Goal: Answer question/provide support: Share knowledge or assist other users

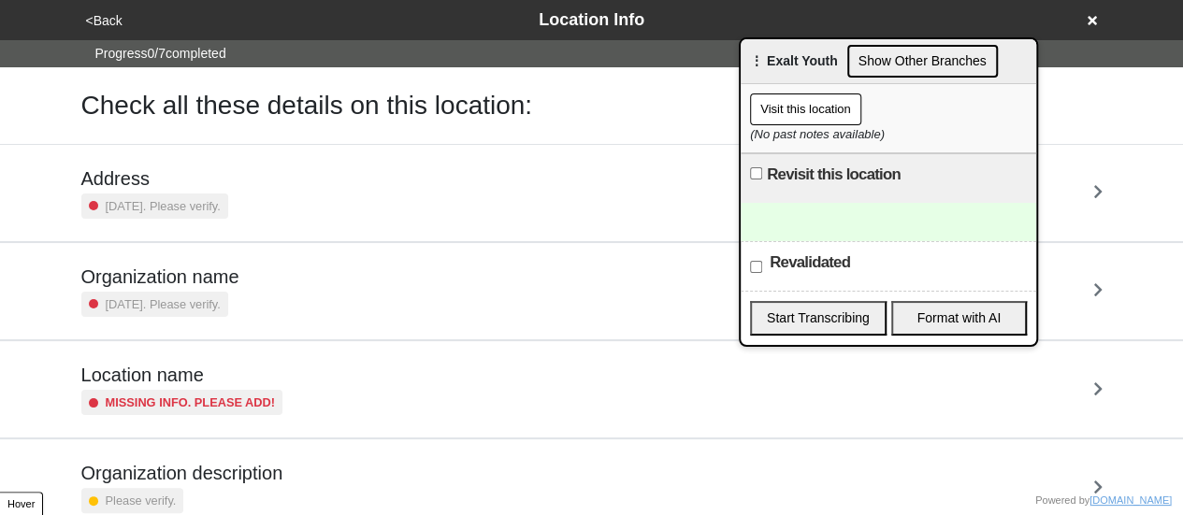
scroll to position [355, 0]
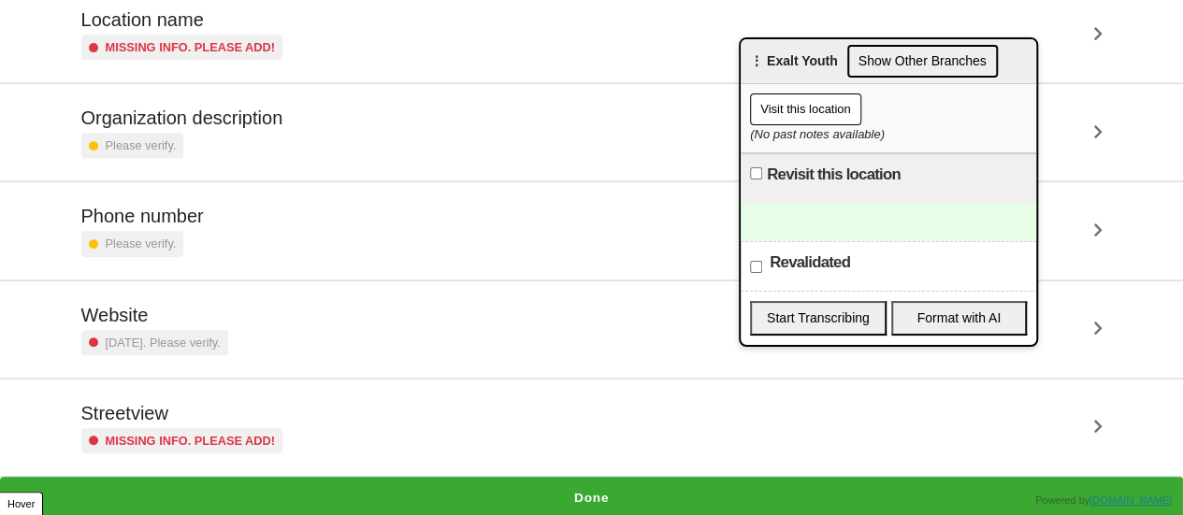
click at [260, 440] on small "Missing info. Please add!" at bounding box center [191, 441] width 170 height 18
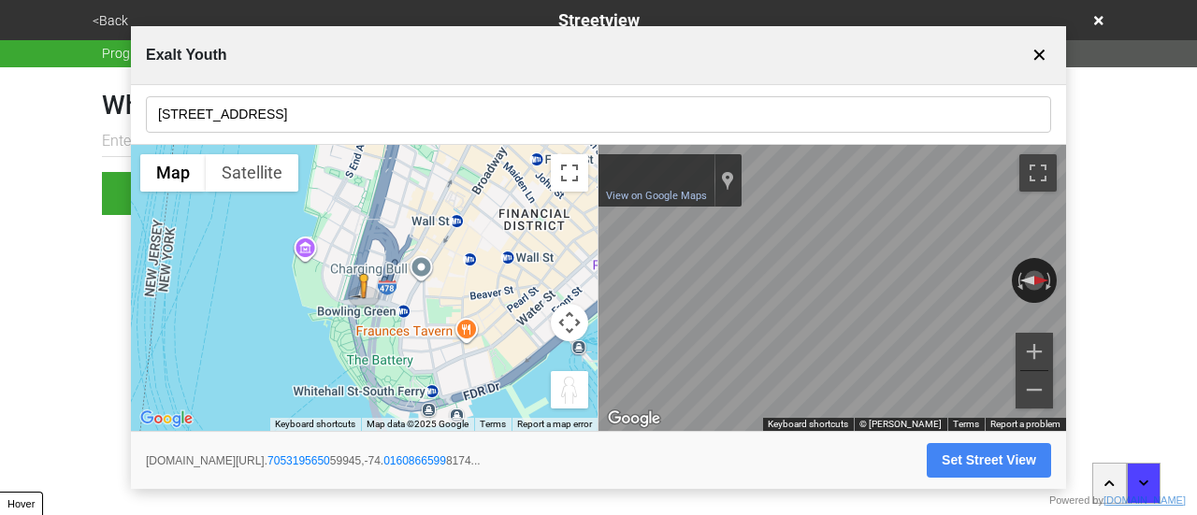
click at [371, 124] on input "17 Battery Place, 3rd Floor #307" at bounding box center [598, 114] width 905 height 36
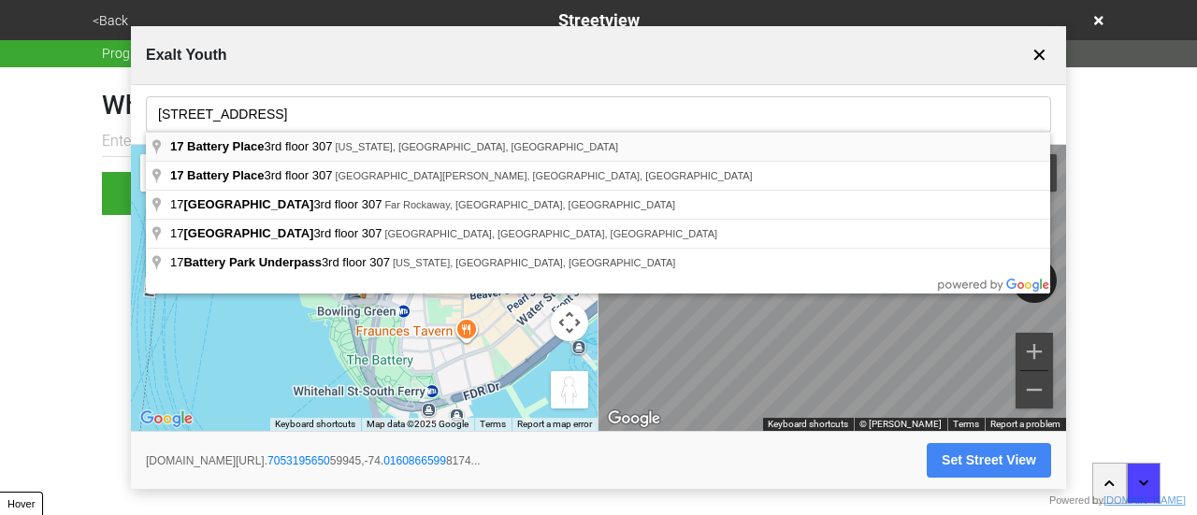
type input "17 Battery Place 3rd floor 307, New York, NY, USA"
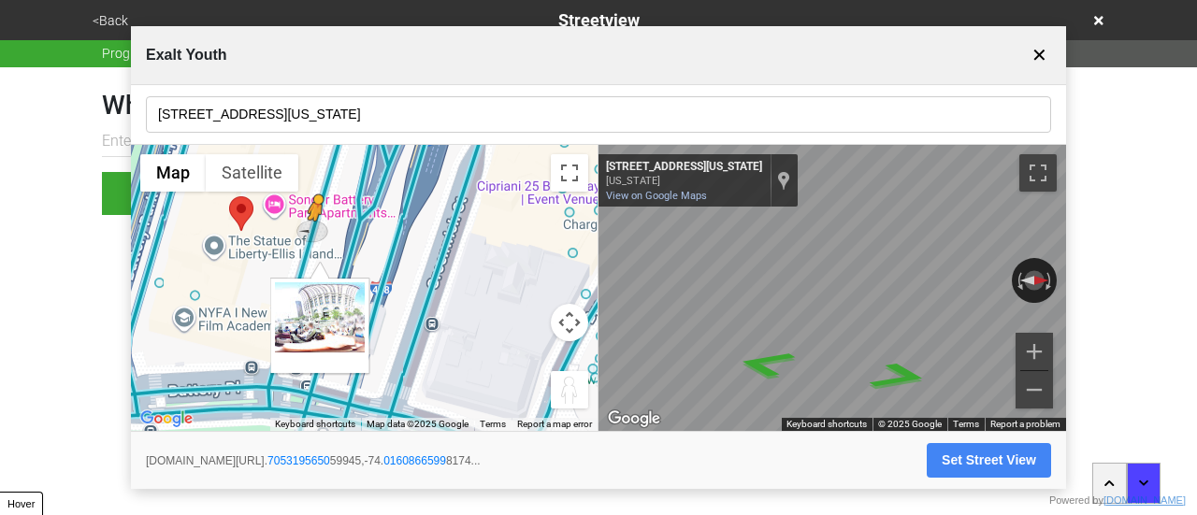
drag, startPoint x: 198, startPoint y: 308, endPoint x: 326, endPoint y: 251, distance: 140.6
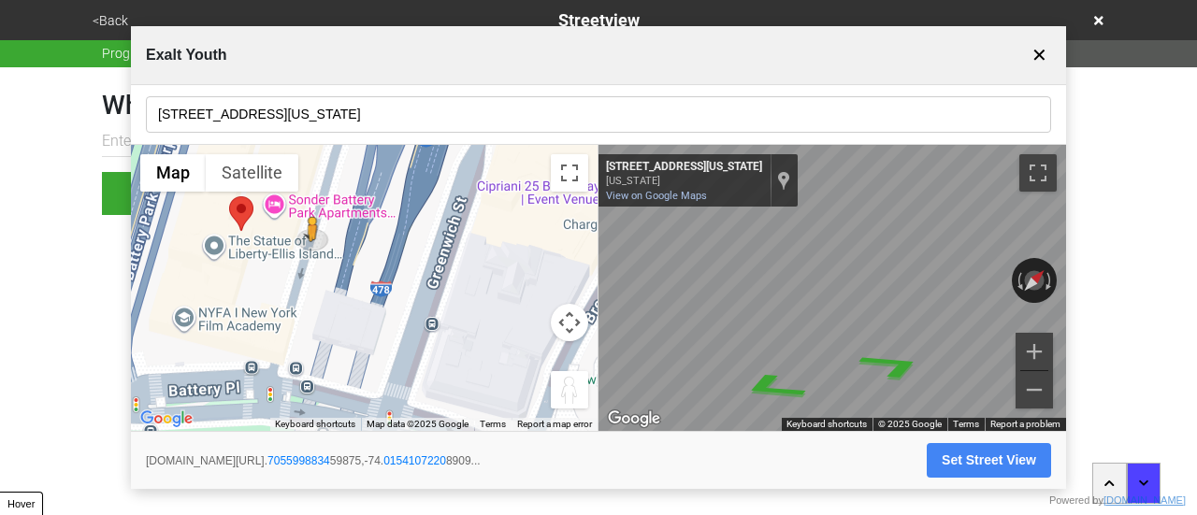
click at [967, 459] on button "Set Street View" at bounding box center [988, 460] width 124 height 35
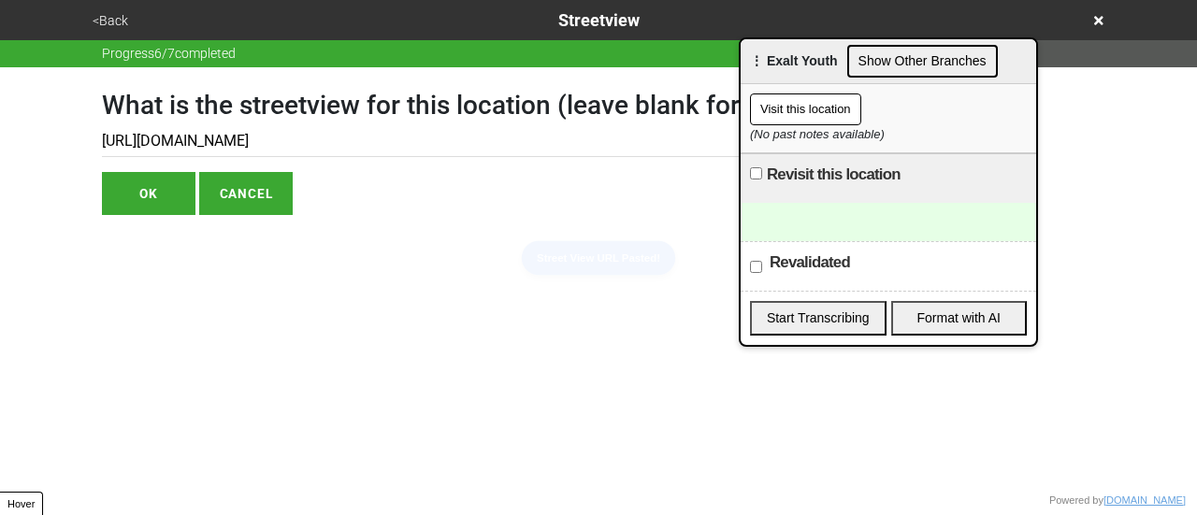
type input "https://www.google.com/maps/@40.705599883459875,-74.01541072208909,3a,75y,316.1…"
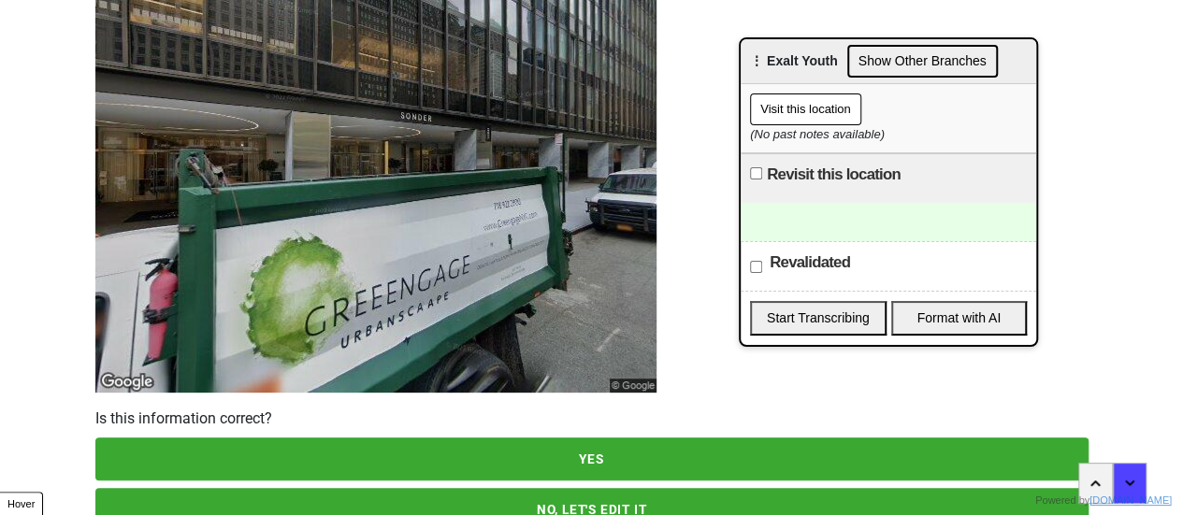
scroll to position [269, 0]
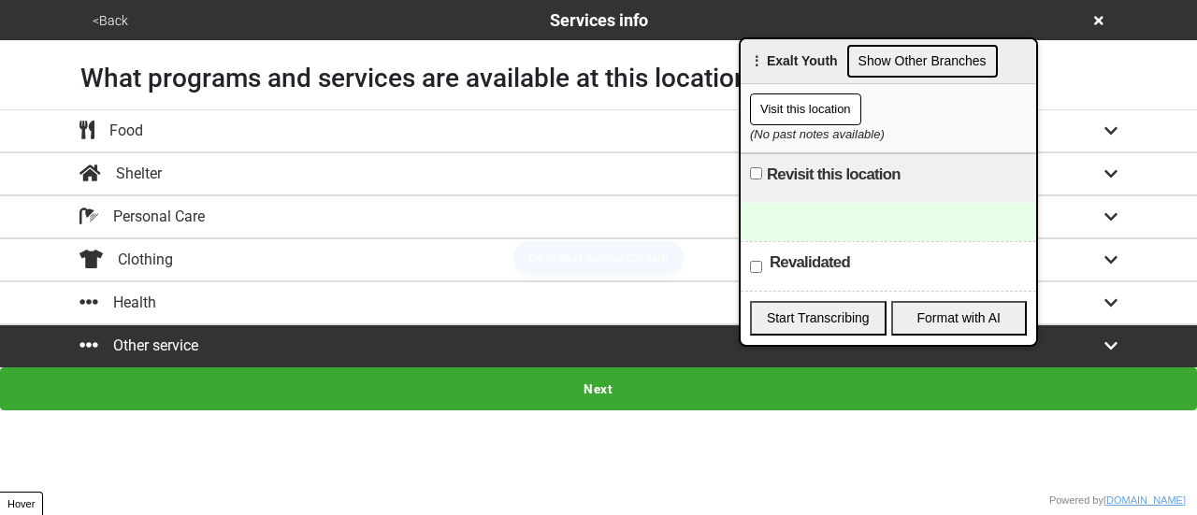
click at [120, 20] on button "<Back" at bounding box center [110, 21] width 47 height 22
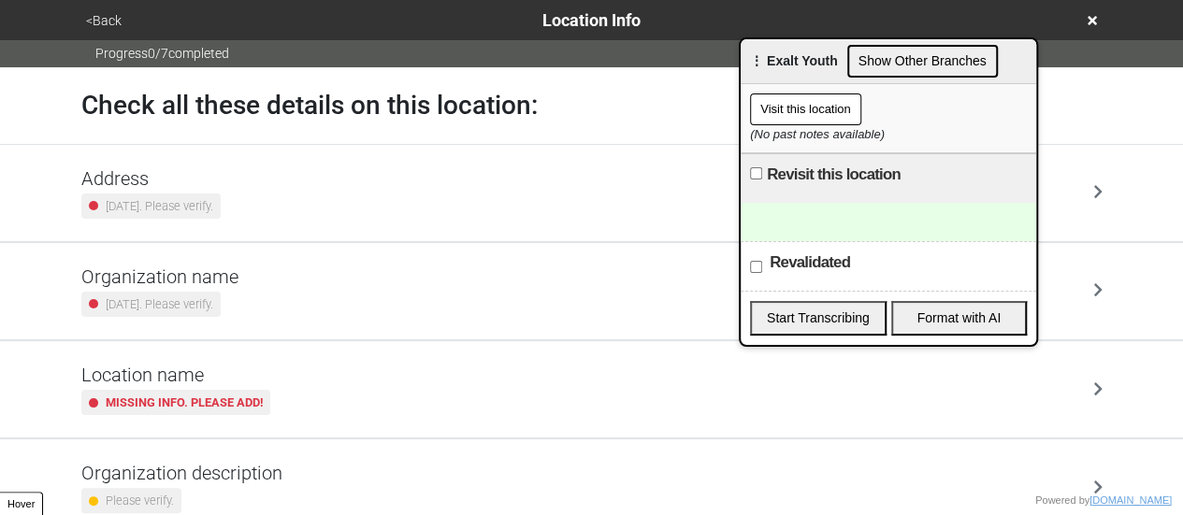
click at [230, 164] on div "Address 3 years ago. Please verify." at bounding box center [592, 193] width 1066 height 96
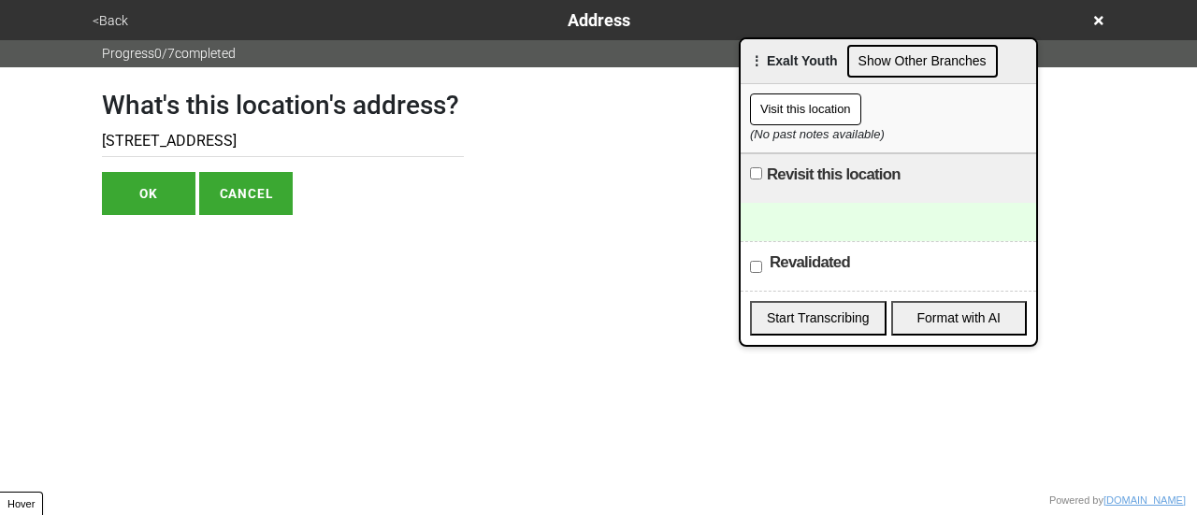
click at [186, 139] on input "17 Battery Place, 3rd Floor #307" at bounding box center [283, 141] width 362 height 31
click at [333, 143] on input "17 Battery Place, 3rd Floor #307" at bounding box center [283, 141] width 362 height 31
drag, startPoint x: 279, startPoint y: 136, endPoint x: 216, endPoint y: 143, distance: 63.0
click at [217, 141] on input "17 Battery Place, 3rd Floor #307" at bounding box center [283, 141] width 362 height 31
drag, startPoint x: 208, startPoint y: 136, endPoint x: 186, endPoint y: 139, distance: 21.8
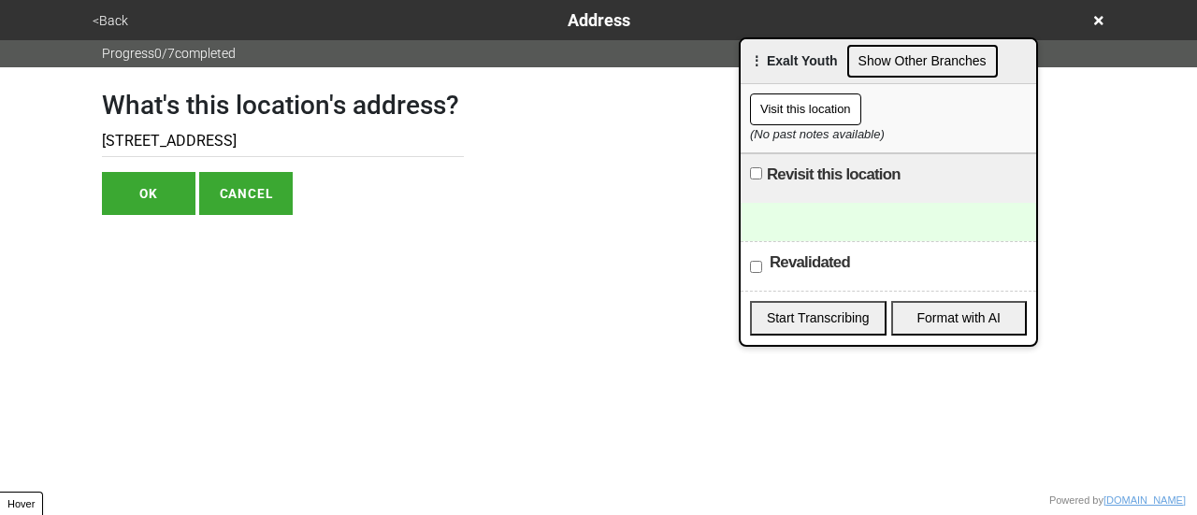
click at [186, 139] on input "17 Battery Place, #307" at bounding box center [283, 141] width 362 height 31
type input "17 Battery Pl, #307"
click at [161, 192] on button "OK" at bounding box center [148, 193] width 93 height 43
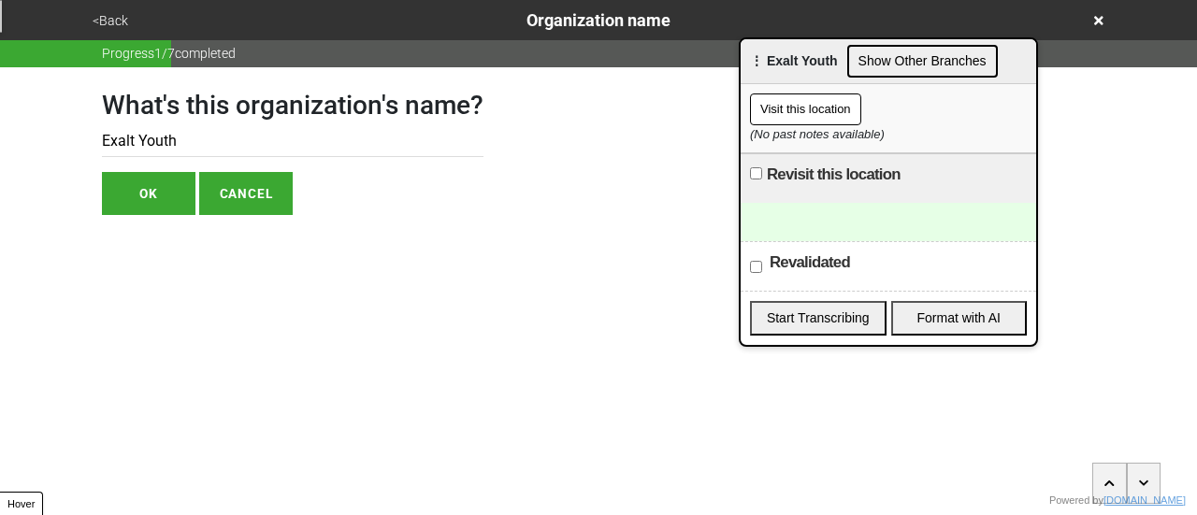
click at [120, 22] on button "<Back" at bounding box center [110, 21] width 47 height 22
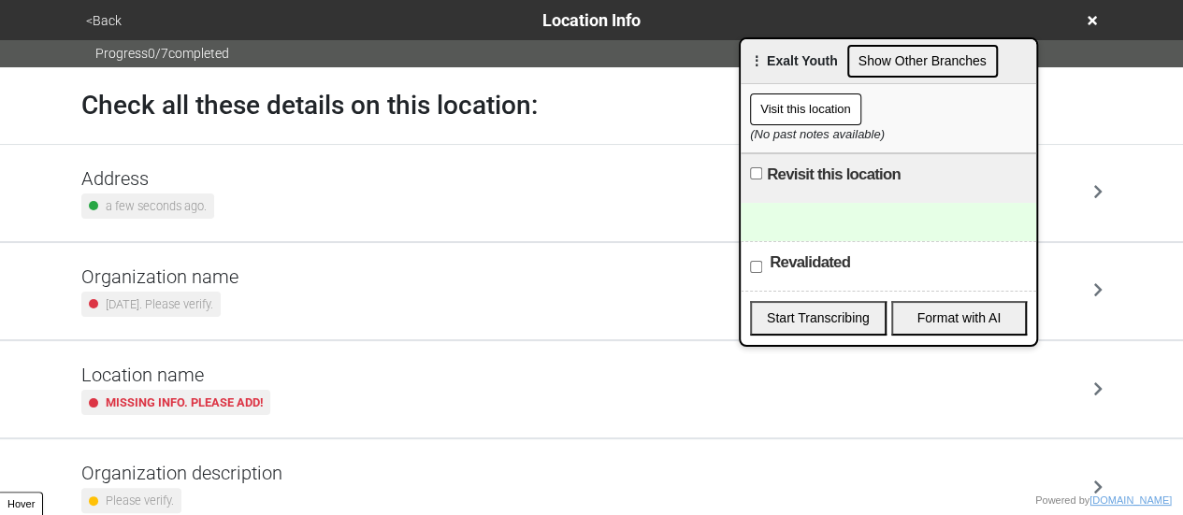
scroll to position [355, 0]
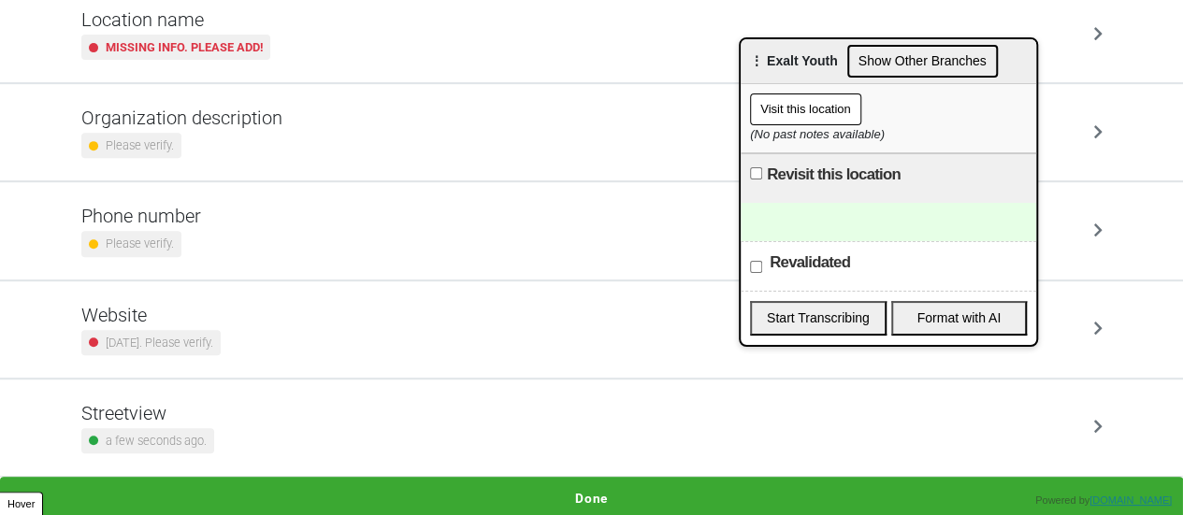
click at [241, 343] on div "Website 2 years ago. Please verify." at bounding box center [591, 329] width 1021 height 51
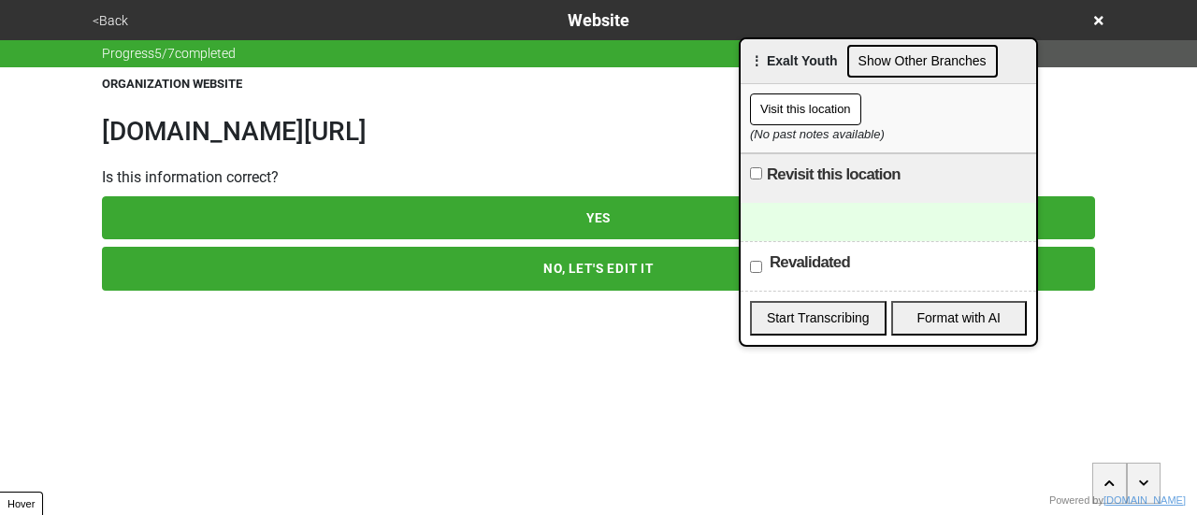
click at [230, 136] on h1 "www.exaltyouth.org/referral-form" at bounding box center [598, 132] width 993 height 32
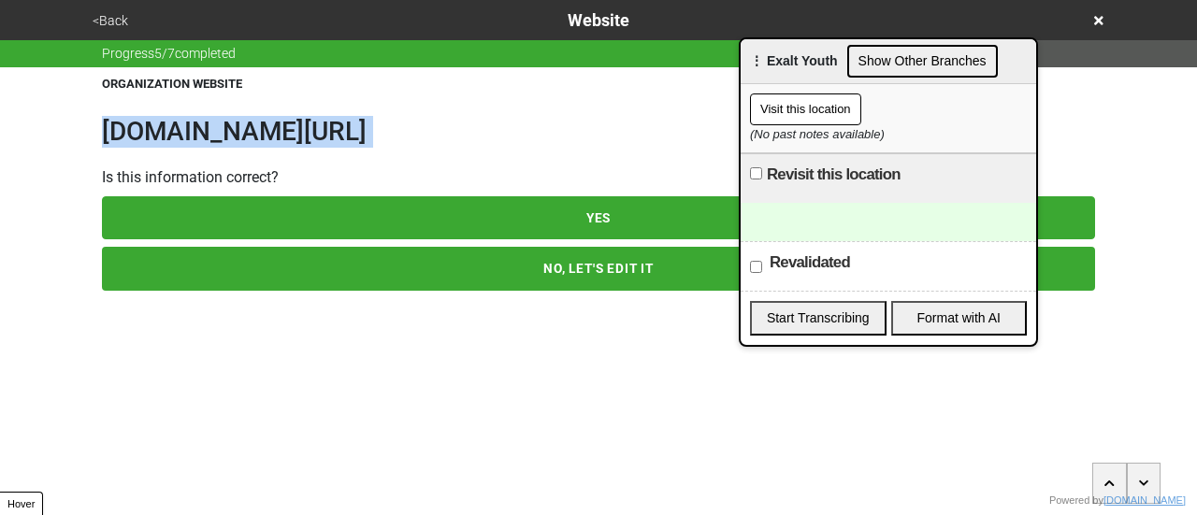
click at [230, 136] on h1 "www.exaltyouth.org/referral-form" at bounding box center [598, 132] width 993 height 32
copy h1 "www.exaltyouth.org/referral-form"
click at [331, 259] on button "NO, LET'S EDIT IT" at bounding box center [598, 268] width 993 height 43
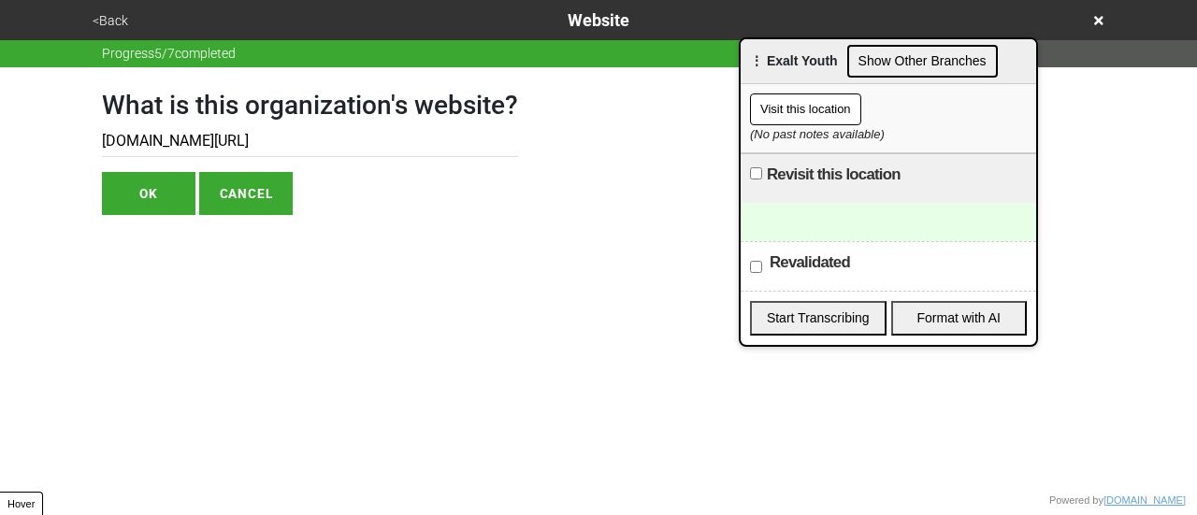
drag, startPoint x: 231, startPoint y: 141, endPoint x: 402, endPoint y: 165, distance: 172.7
click at [402, 165] on div "What is this organization's website? www.exaltyouth.org/referral-form OK CANCEL" at bounding box center [310, 141] width 416 height 148
type input "www.exaltyouth.org"
click at [138, 202] on button "OK" at bounding box center [148, 193] width 93 height 43
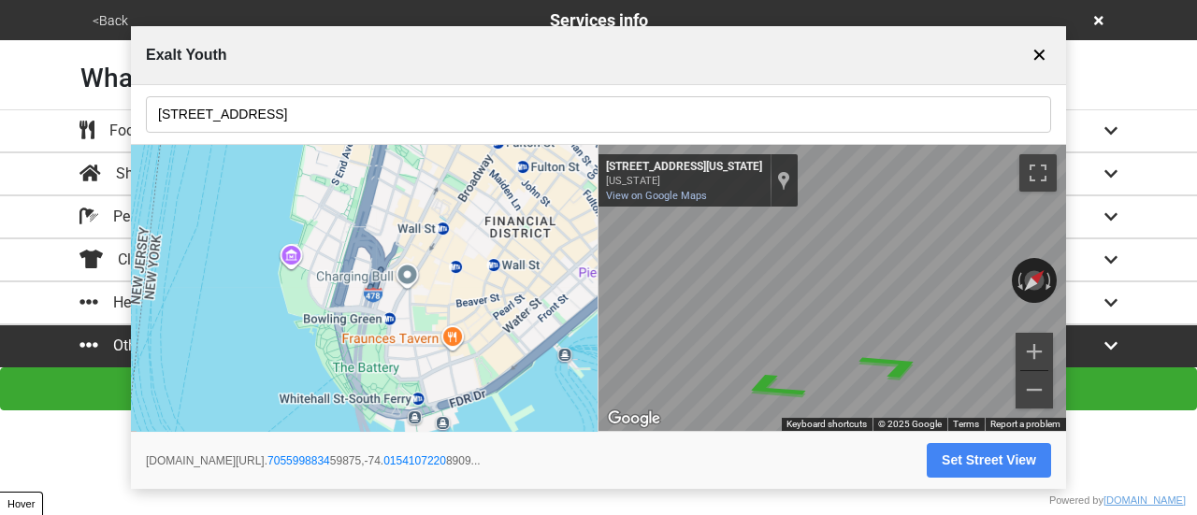
drag, startPoint x: 1032, startPoint y: 59, endPoint x: 931, endPoint y: 155, distance: 139.5
click at [1047, 57] on button "✕" at bounding box center [1038, 55] width 23 height 36
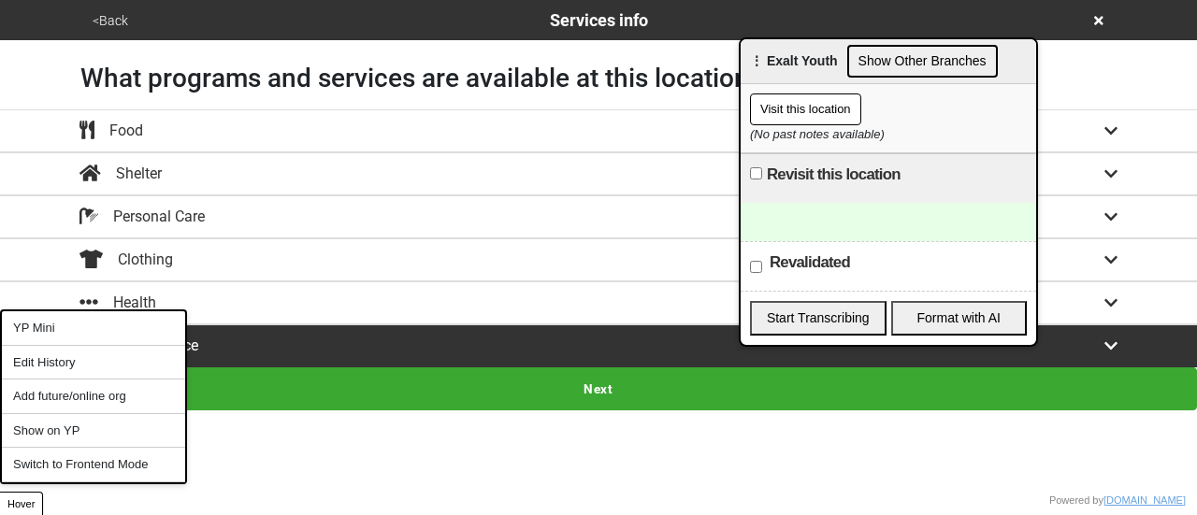
drag, startPoint x: 28, startPoint y: 500, endPoint x: 54, endPoint y: 459, distance: 48.8
click at [30, 498] on button "Hover" at bounding box center [21, 504] width 43 height 24
click at [78, 326] on div "YP Mini" at bounding box center [93, 328] width 183 height 35
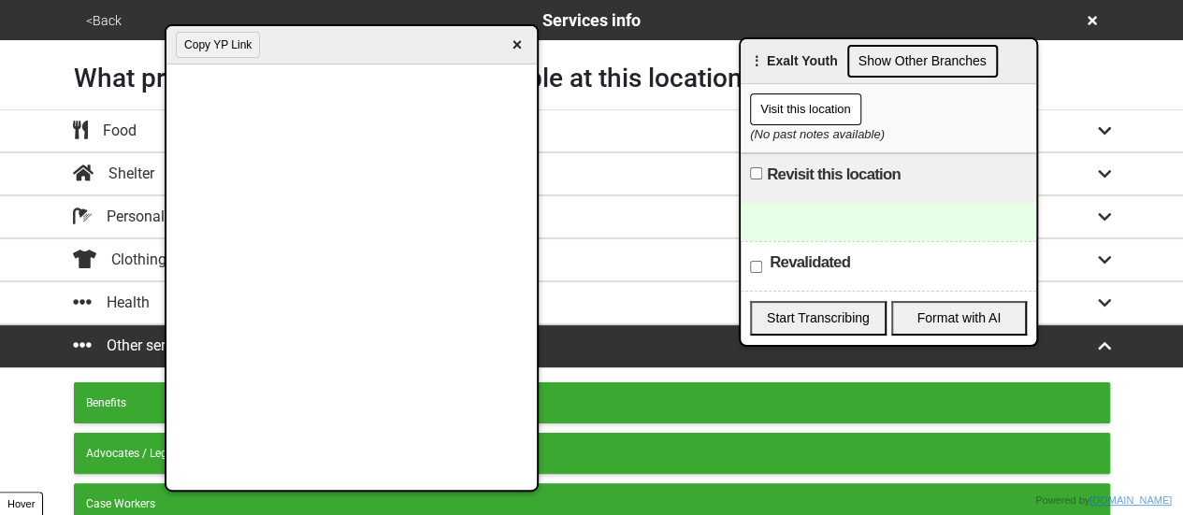
scroll to position [519, 0]
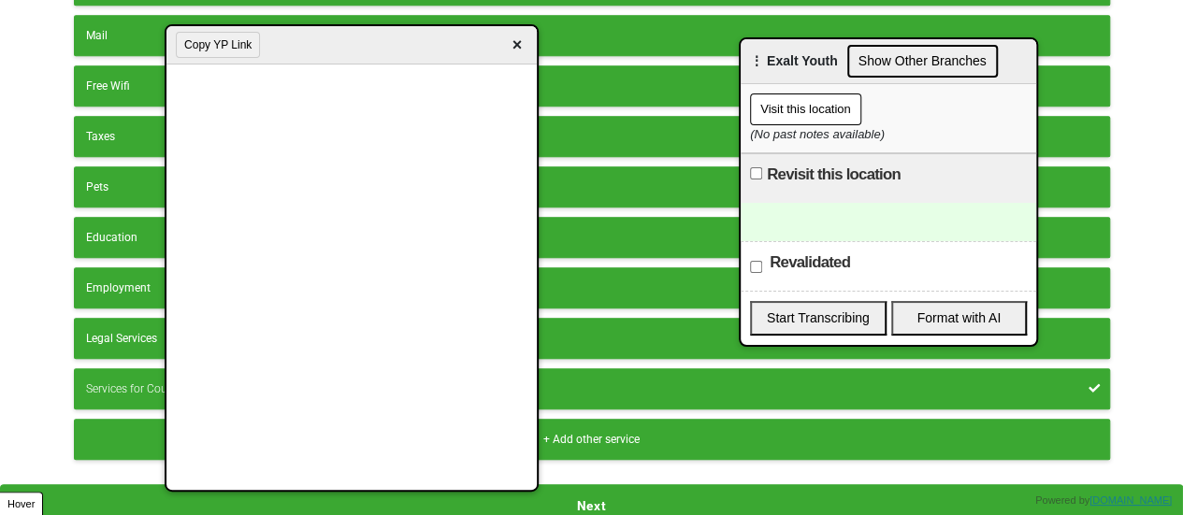
click at [879, 222] on div at bounding box center [887, 222] width 295 height 38
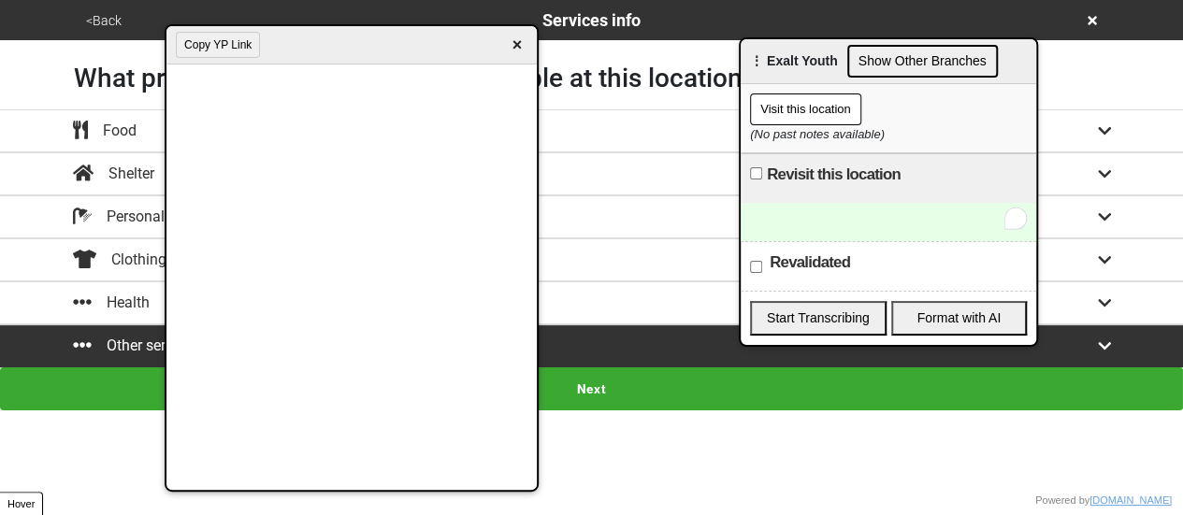
scroll to position [0, 0]
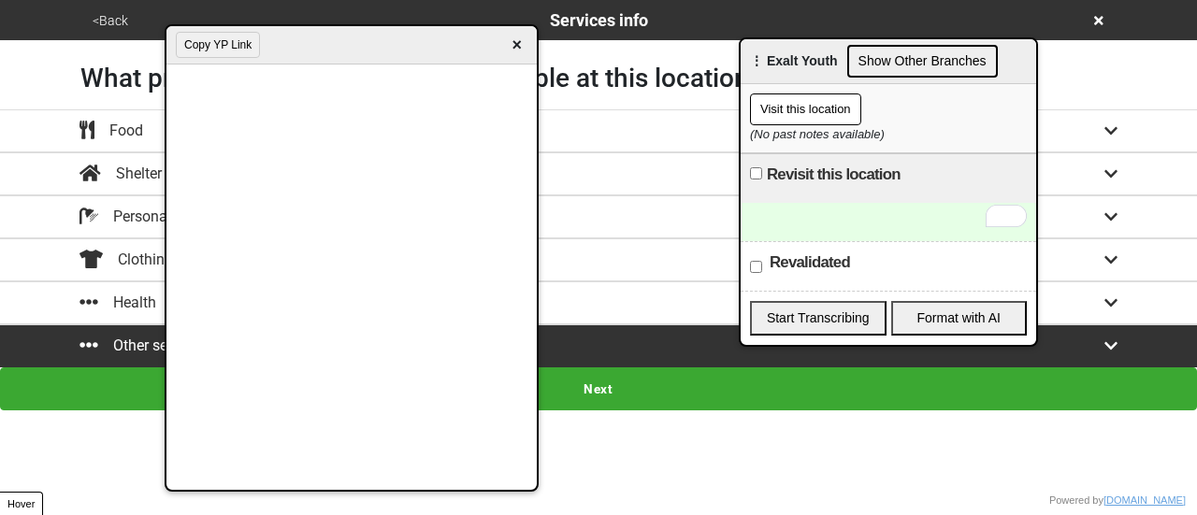
click at [845, 218] on div "To enrich screen reader interactions, please activate Accessibility in Grammarl…" at bounding box center [887, 222] width 295 height 38
click at [615, 373] on button "Next" at bounding box center [598, 388] width 1197 height 43
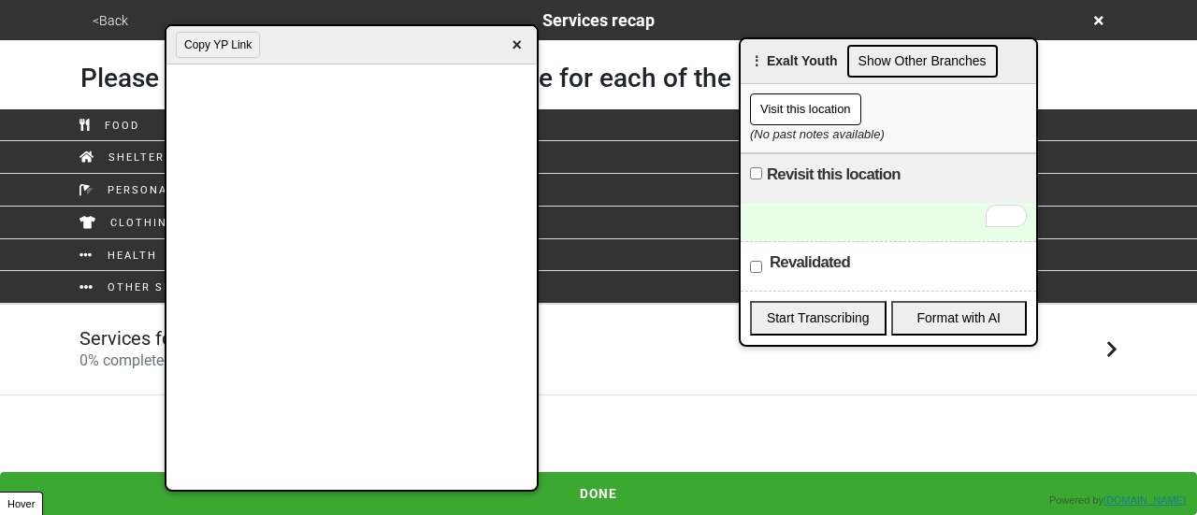
click at [609, 359] on div "Services for Court-Involved Youth 0 % completed" at bounding box center [598, 349] width 1066 height 45
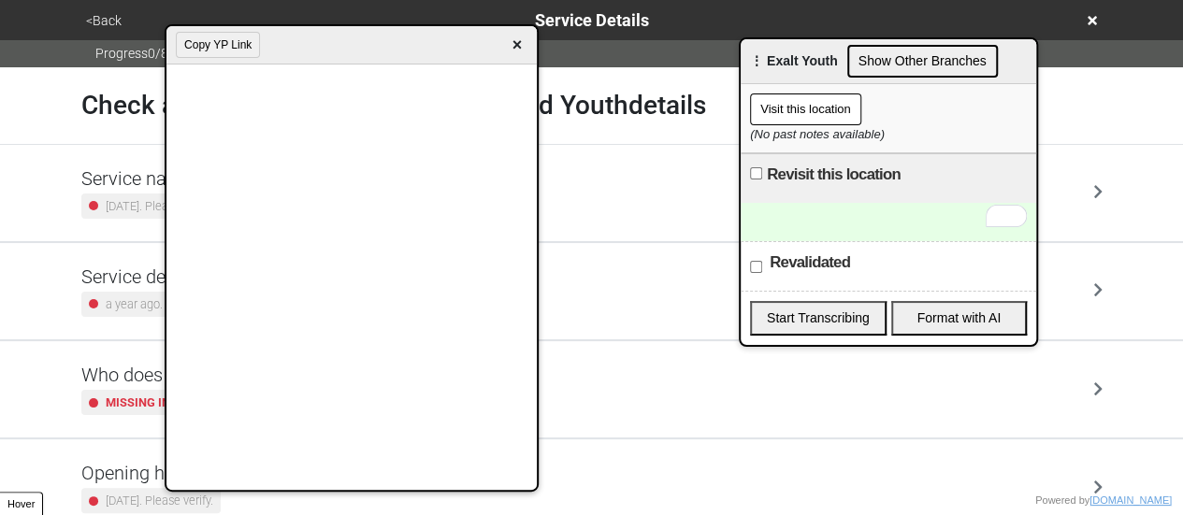
click at [130, 194] on div "2 years ago. Please verify." at bounding box center [150, 206] width 139 height 25
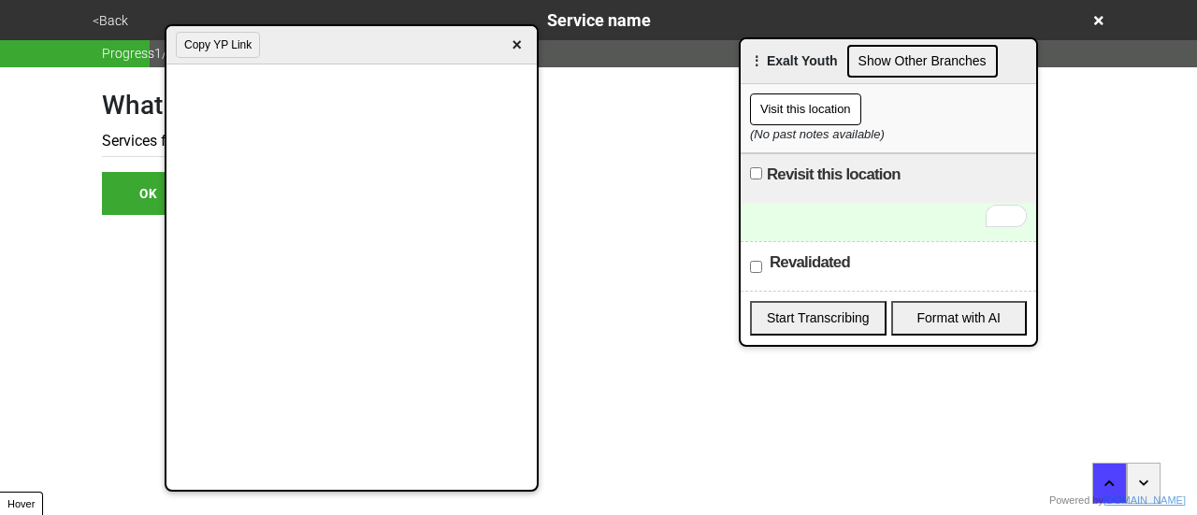
click at [516, 42] on span "×" at bounding box center [517, 45] width 22 height 25
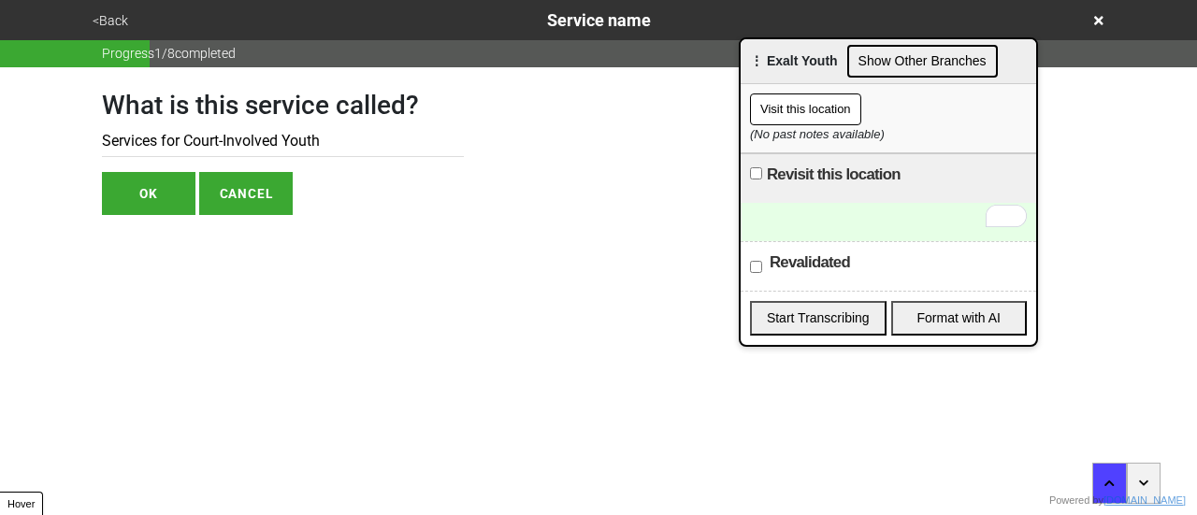
click at [114, 24] on button "<Back" at bounding box center [110, 21] width 47 height 22
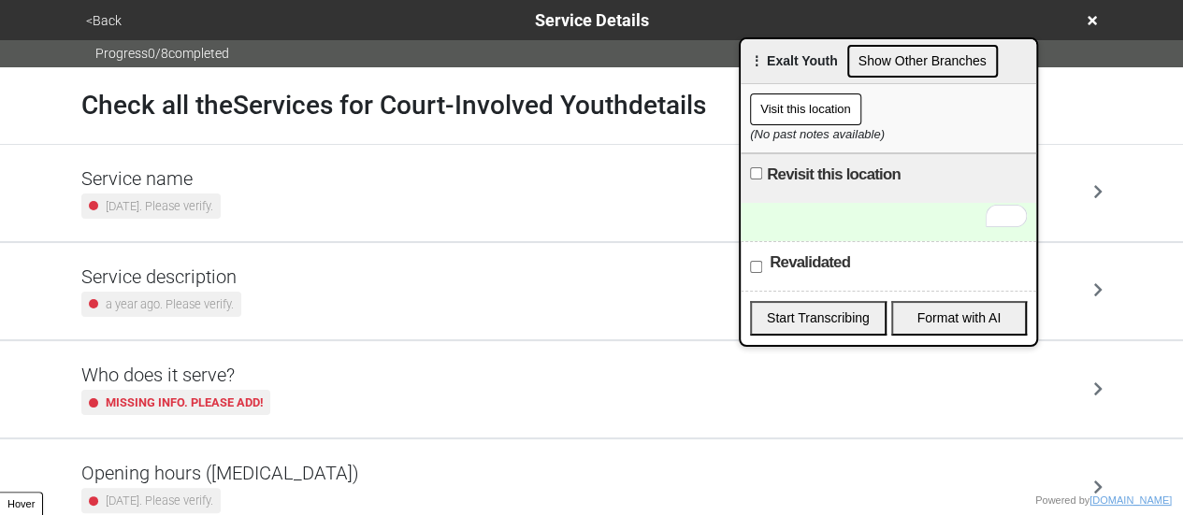
scroll to position [452, 0]
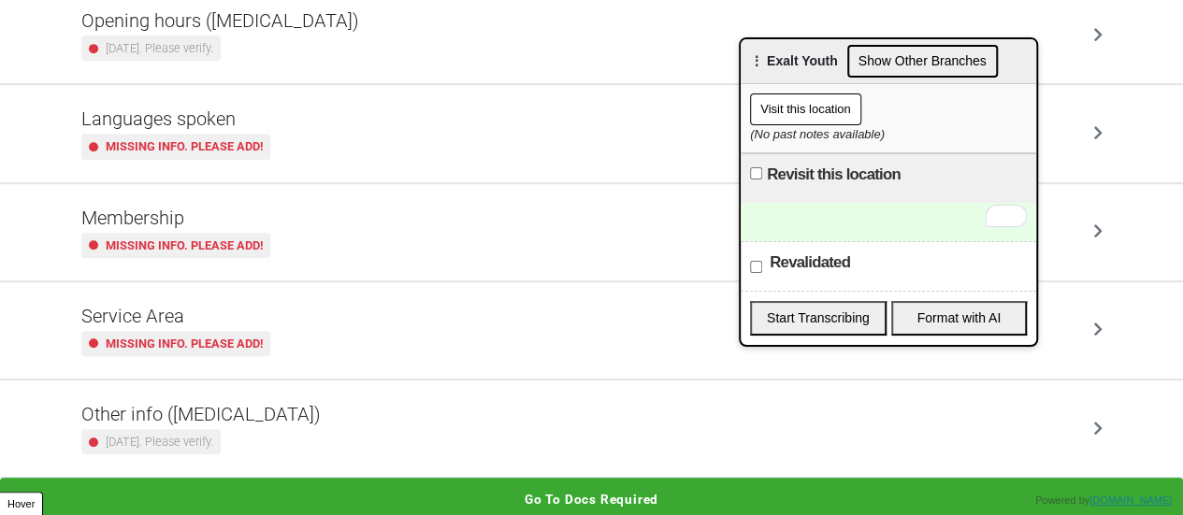
click at [298, 433] on div "Other info (coronavirus) 2 years ago. Please verify." at bounding box center [591, 428] width 1021 height 51
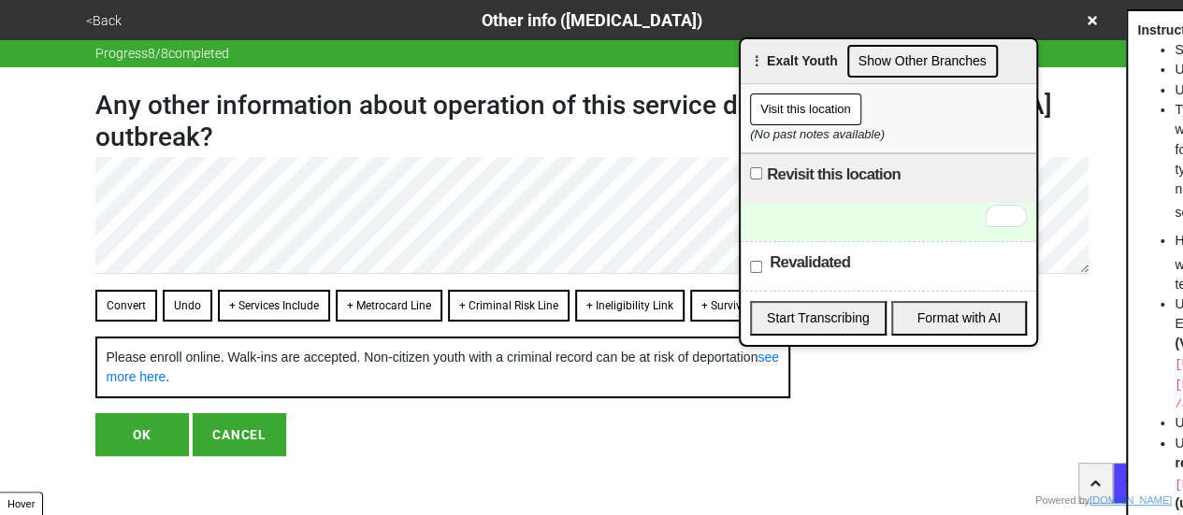
click at [116, 22] on button "<Back" at bounding box center [103, 21] width 47 height 22
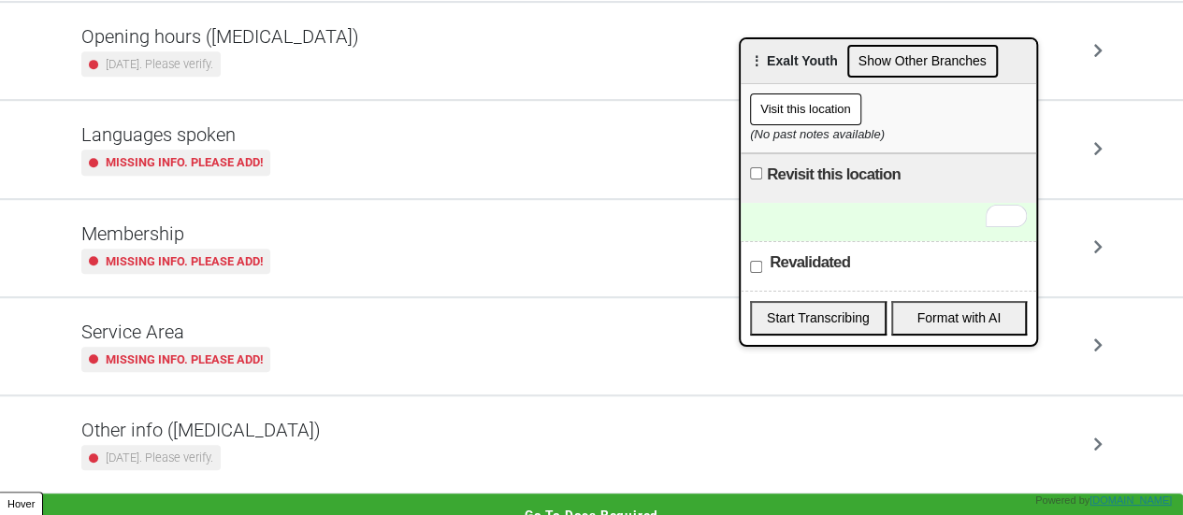
scroll to position [452, 0]
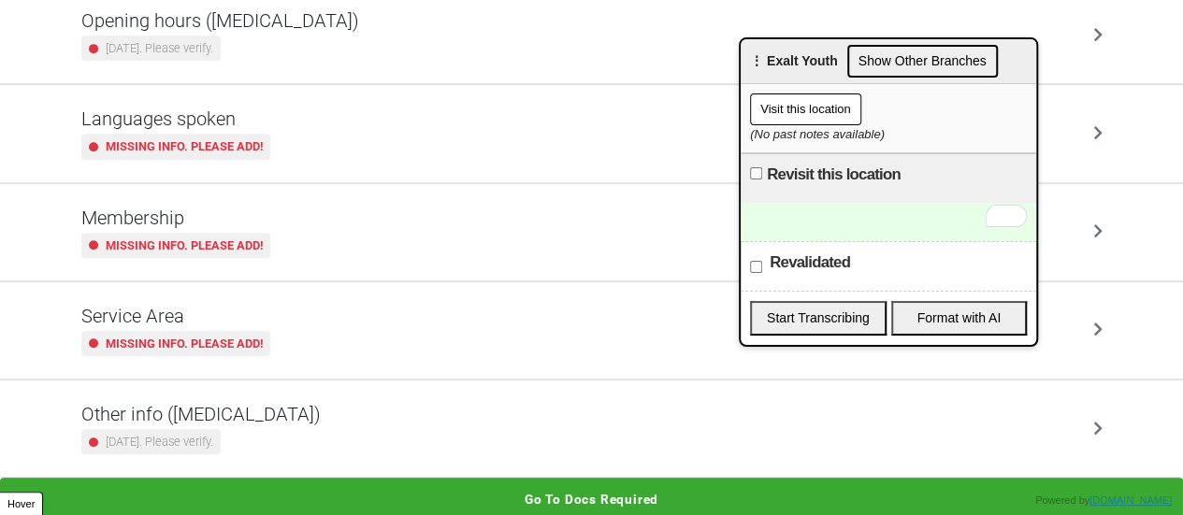
click at [495, 486] on button "Go to docs required" at bounding box center [591, 499] width 1183 height 43
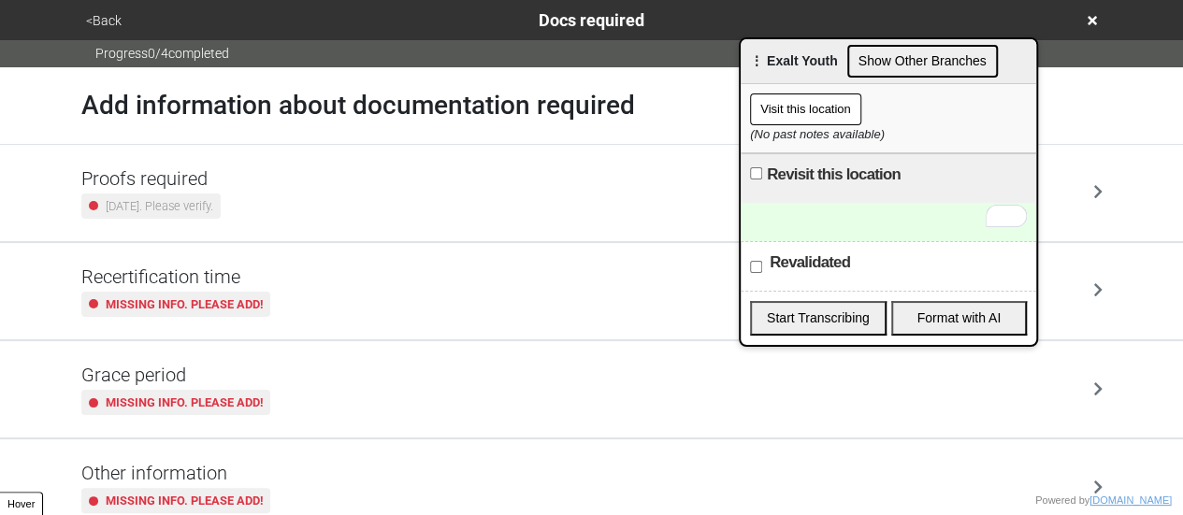
click at [266, 200] on div "Proofs required 2 years ago. Please verify." at bounding box center [591, 192] width 1021 height 51
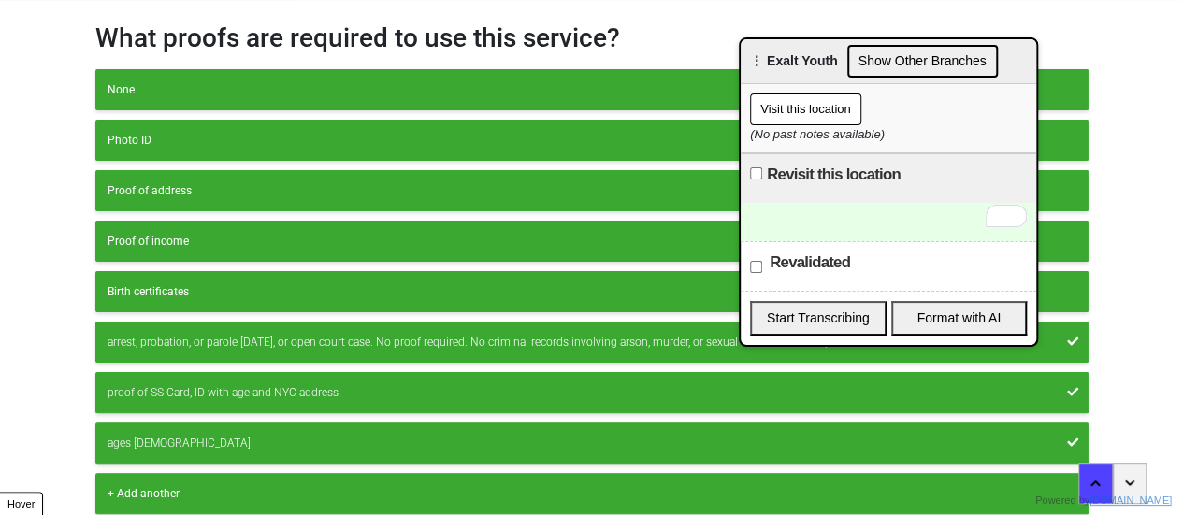
scroll to position [112, 0]
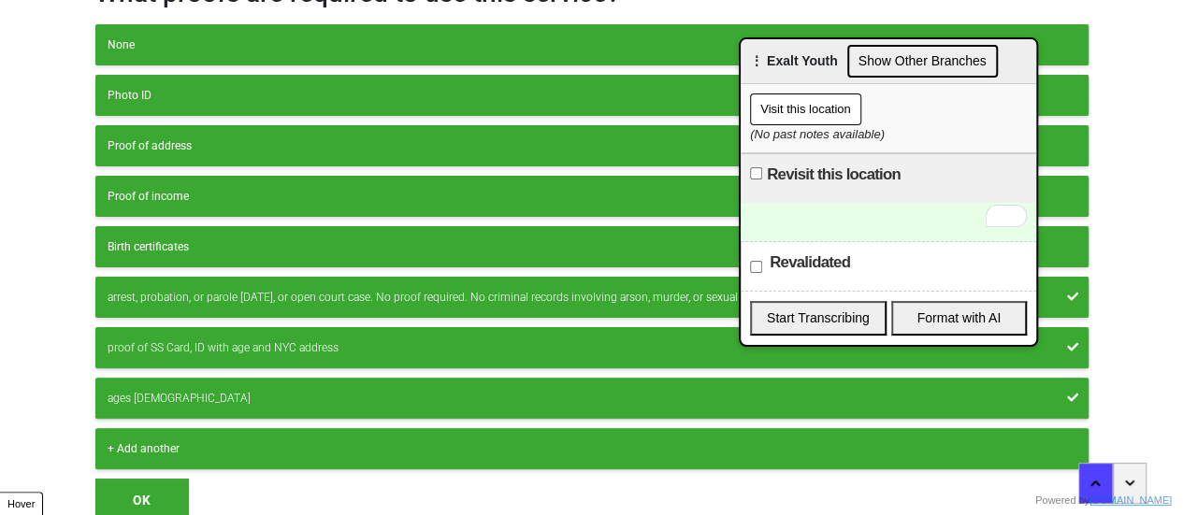
click at [230, 391] on div "ages 15-19" at bounding box center [592, 398] width 968 height 17
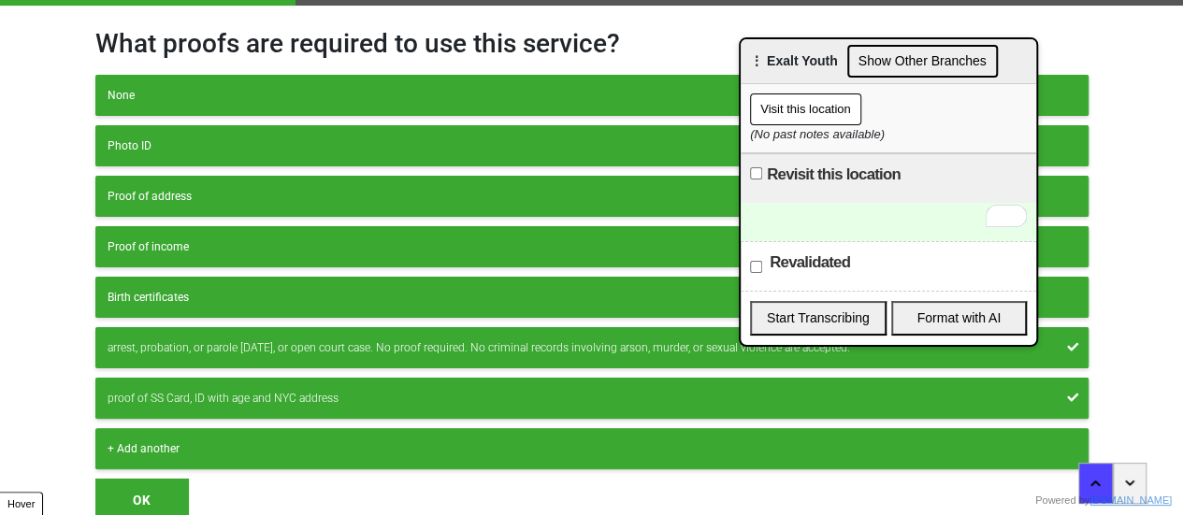
click at [168, 491] on button "OK" at bounding box center [141, 500] width 93 height 43
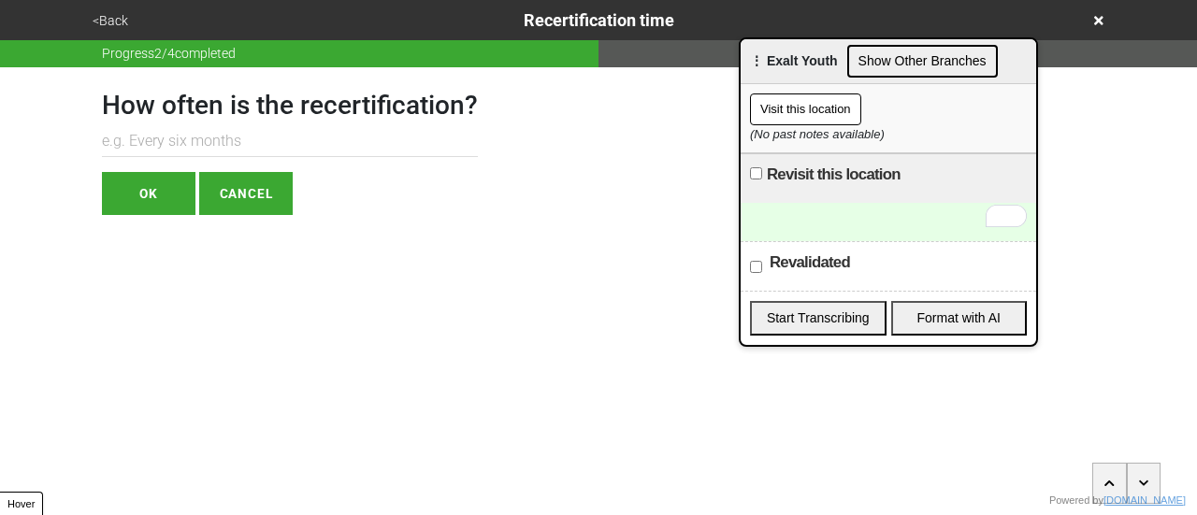
click at [111, 20] on button "<Back" at bounding box center [110, 21] width 47 height 22
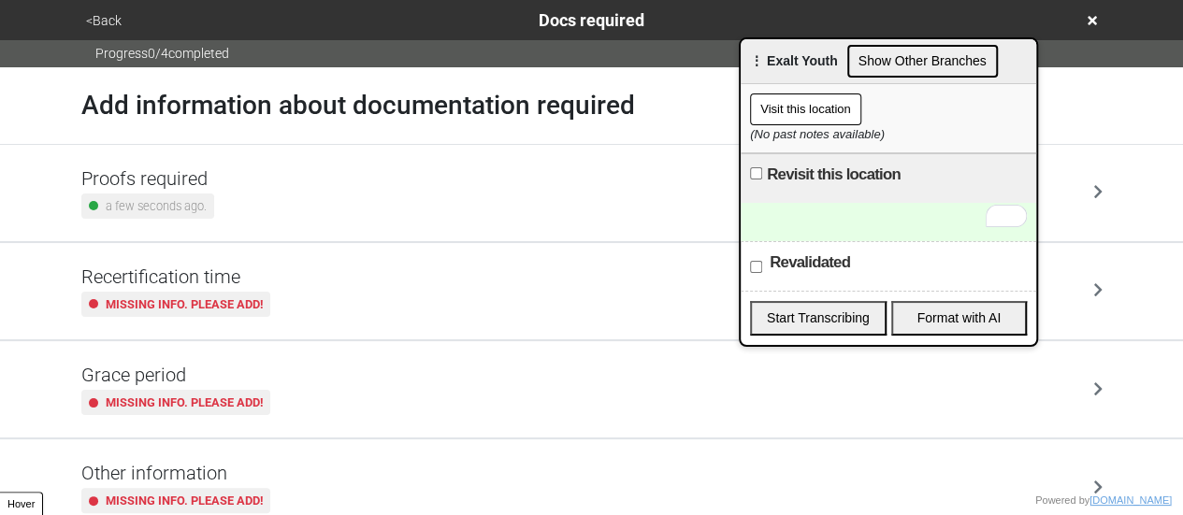
click at [93, 20] on button "<Back" at bounding box center [103, 21] width 47 height 22
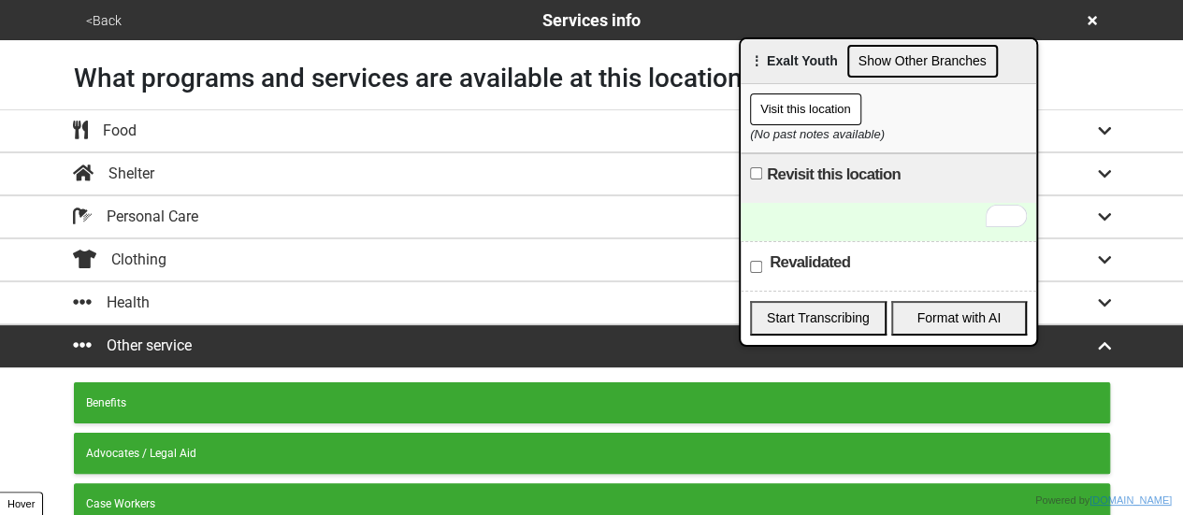
click at [108, 20] on button "<Back" at bounding box center [103, 21] width 47 height 22
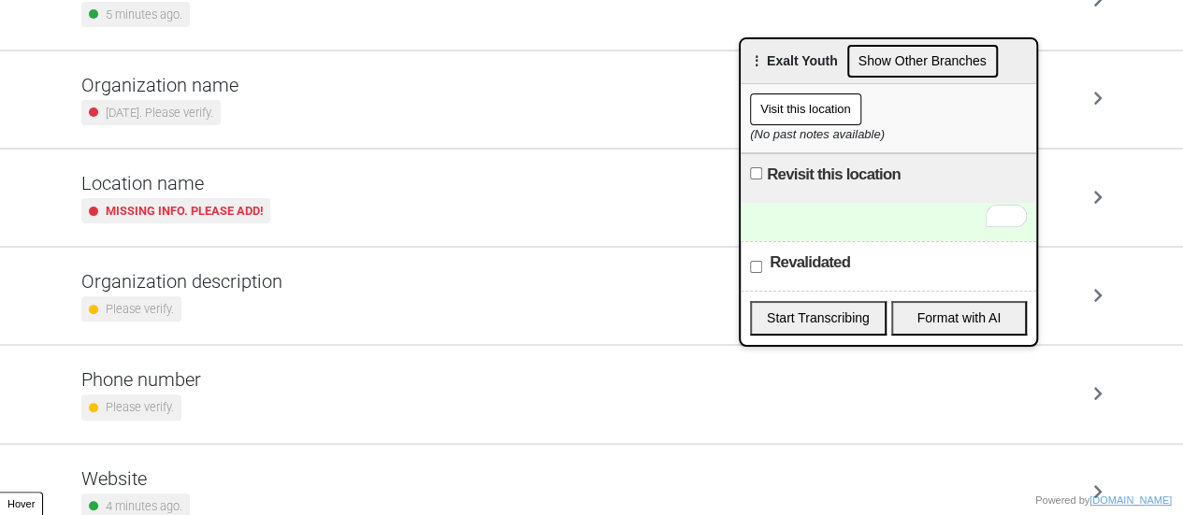
scroll to position [355, 0]
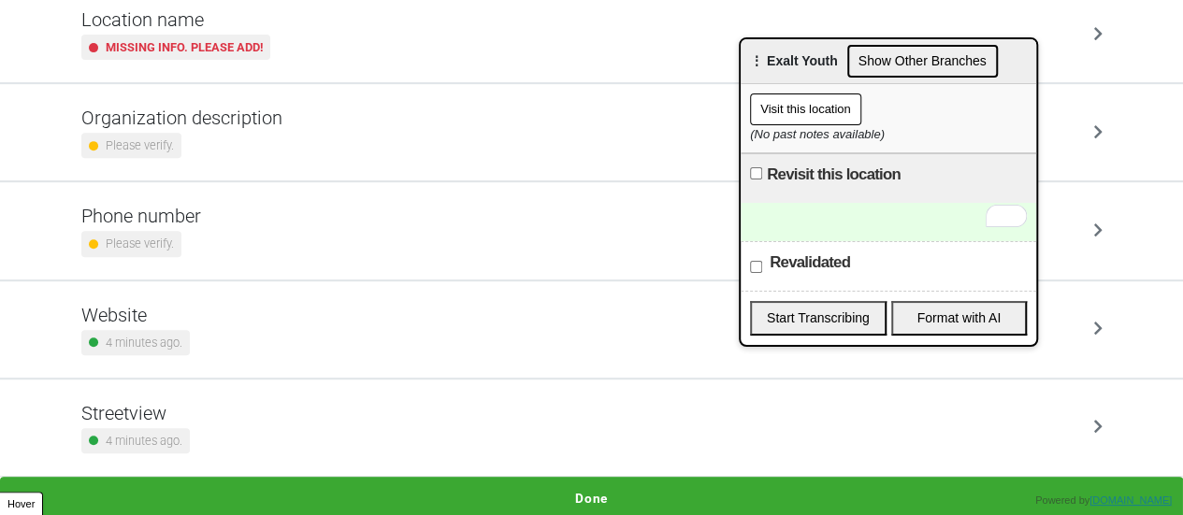
click at [231, 309] on div "Website 4 minutes ago." at bounding box center [591, 329] width 1021 height 51
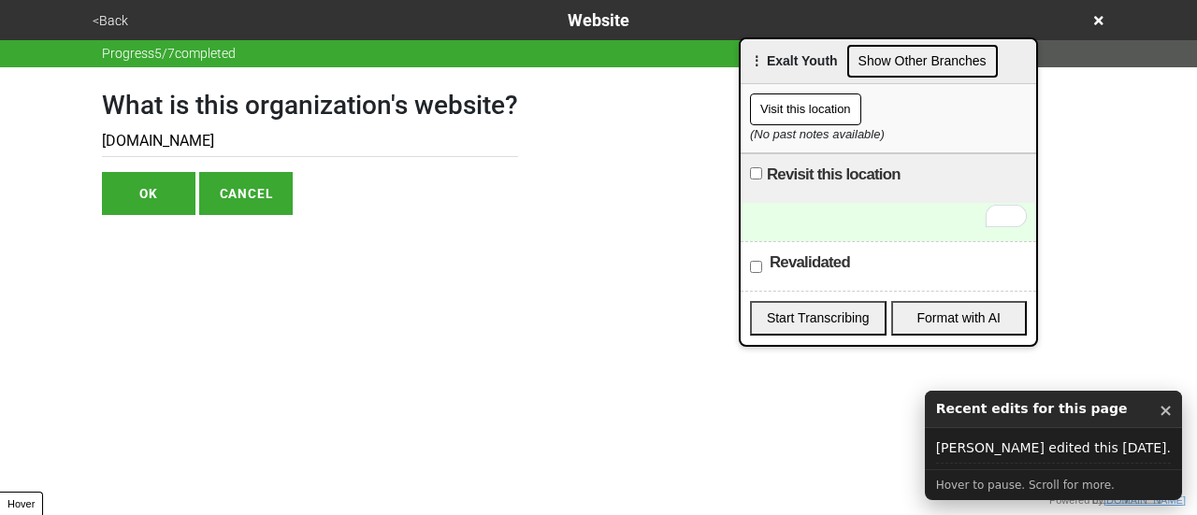
click at [253, 134] on input "www.exaltyouth.org" at bounding box center [310, 141] width 416 height 31
paste input "https://www.exaltyouth.org/referral-form-nyc"
type input "https://www.exaltyouth.org/referral-form-nyc"
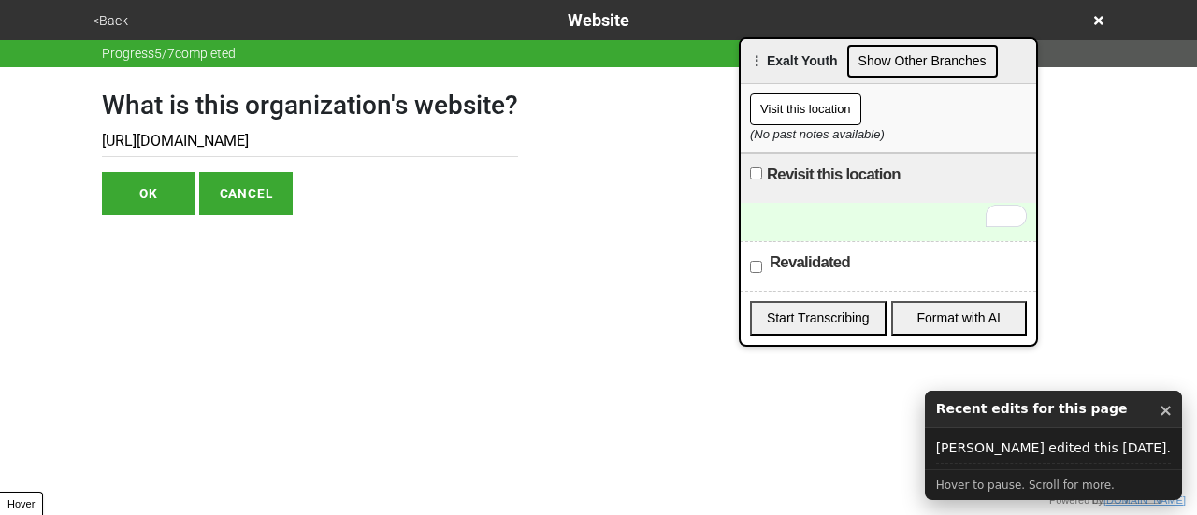
click at [172, 182] on button "OK" at bounding box center [148, 193] width 93 height 43
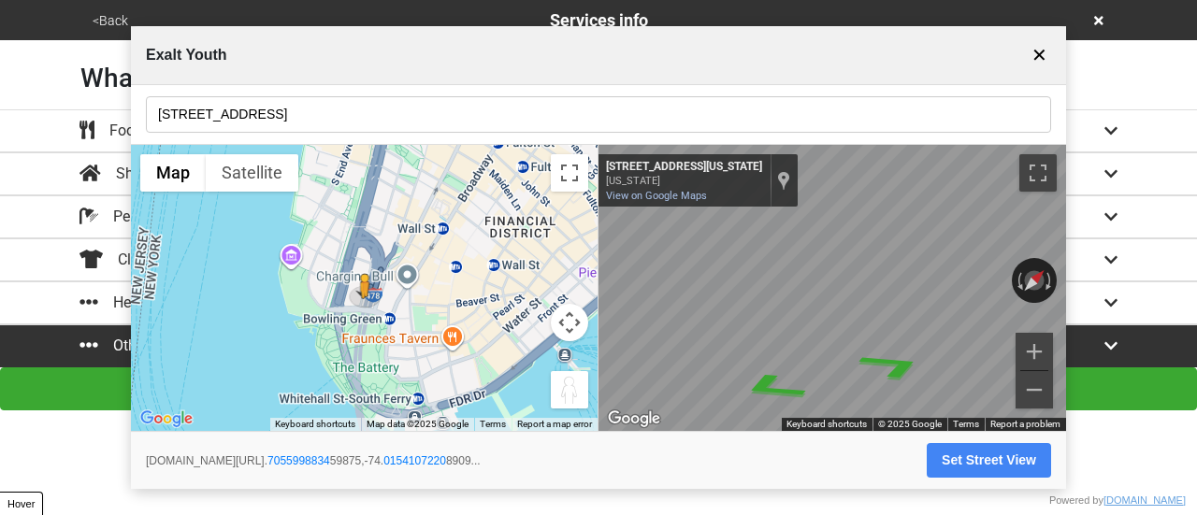
click at [1029, 56] on button "✕" at bounding box center [1038, 55] width 23 height 36
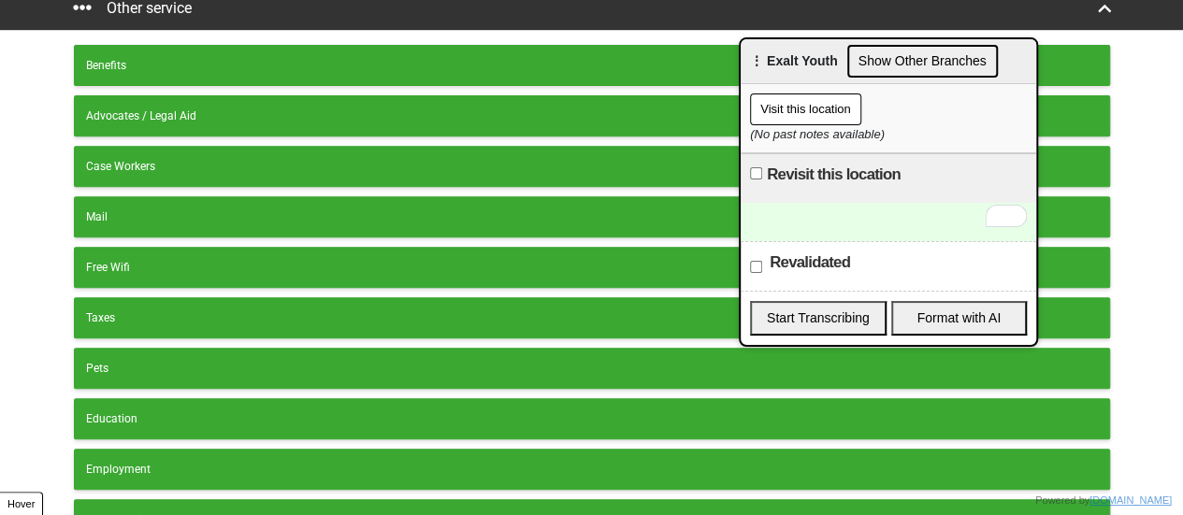
scroll to position [519, 0]
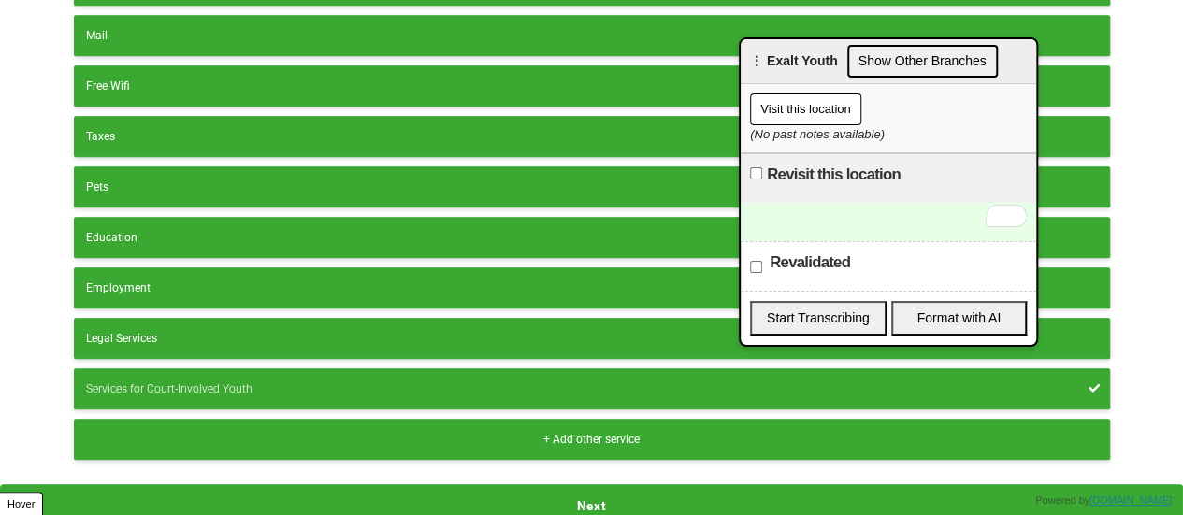
click at [692, 497] on button "Next" at bounding box center [591, 505] width 1183 height 43
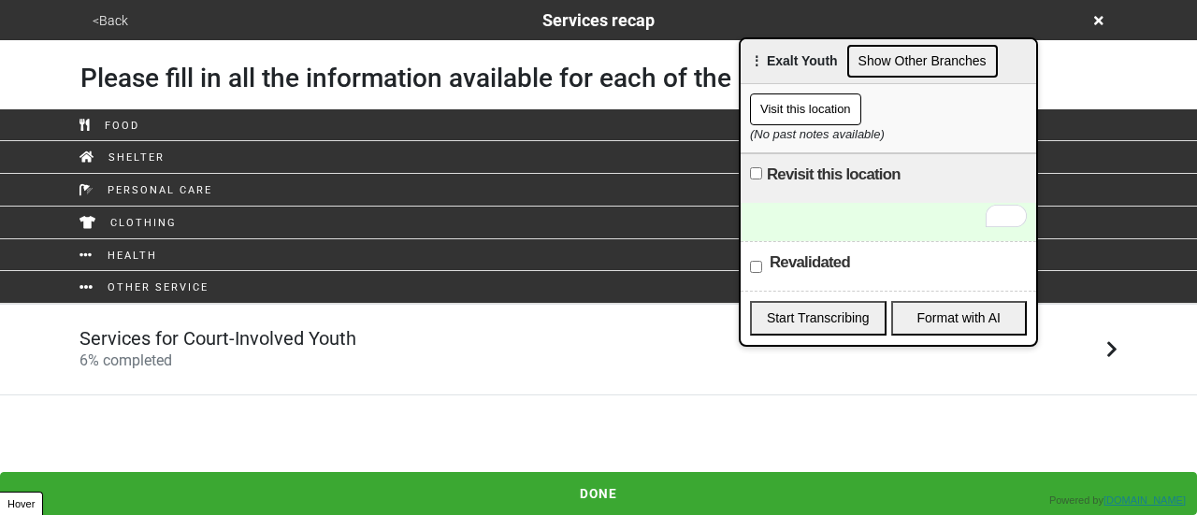
click at [303, 345] on h5 "Services for Court-Involved Youth" at bounding box center [217, 338] width 277 height 22
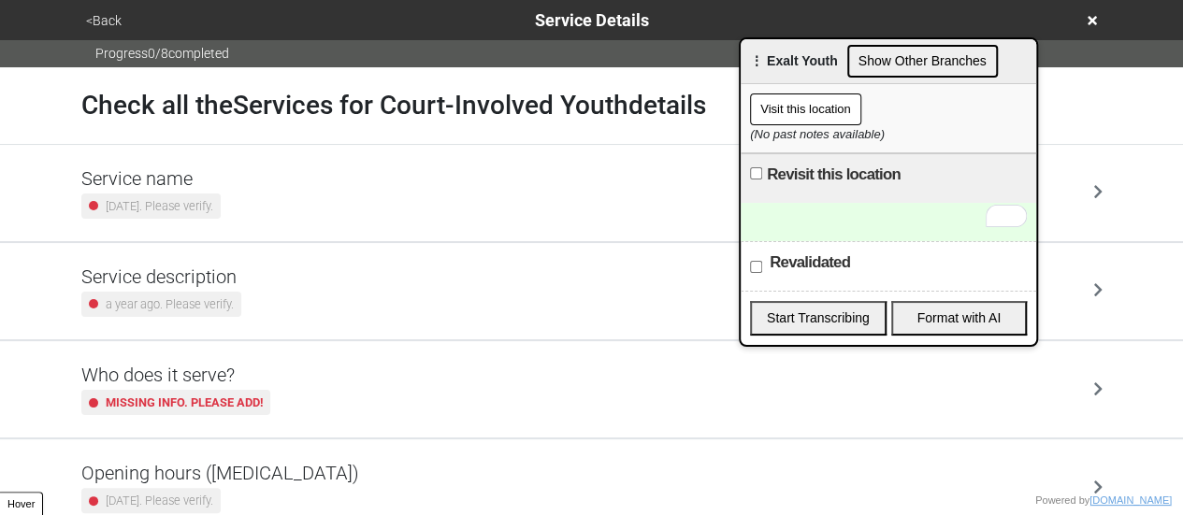
click at [307, 287] on div "Service description a year ago. Please verify." at bounding box center [591, 290] width 1021 height 51
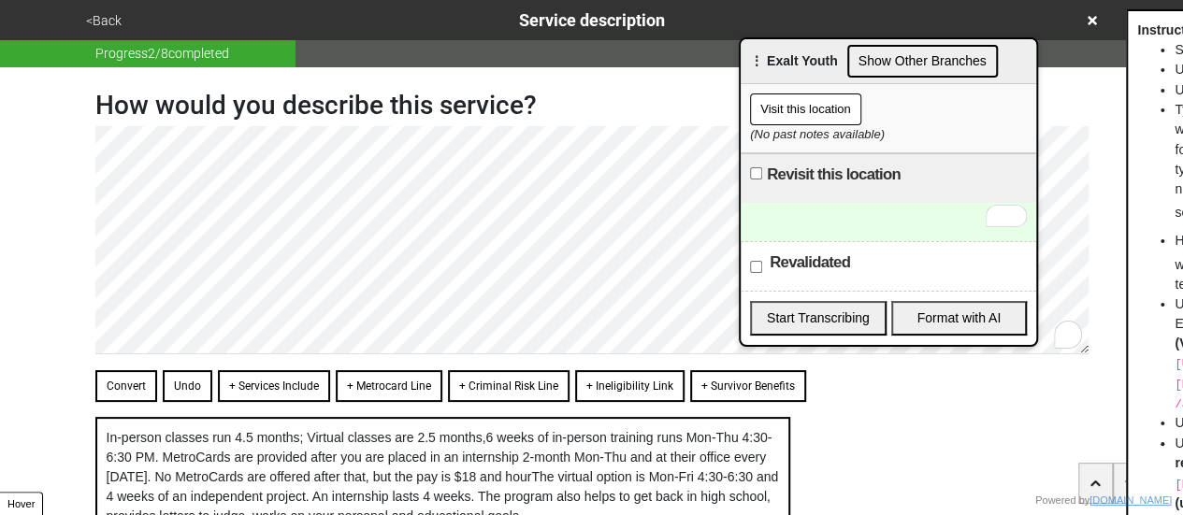
click at [139, 382] on button "Convert" at bounding box center [126, 386] width 62 height 32
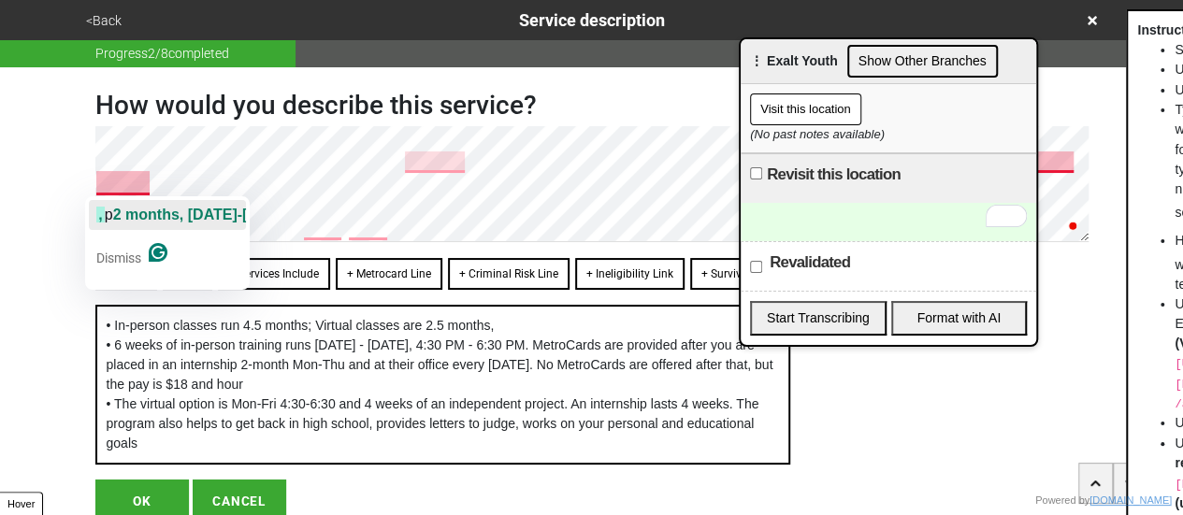
click at [175, 212] on span "2 months, Monday-Thursday," at bounding box center [204, 215] width 183 height 16
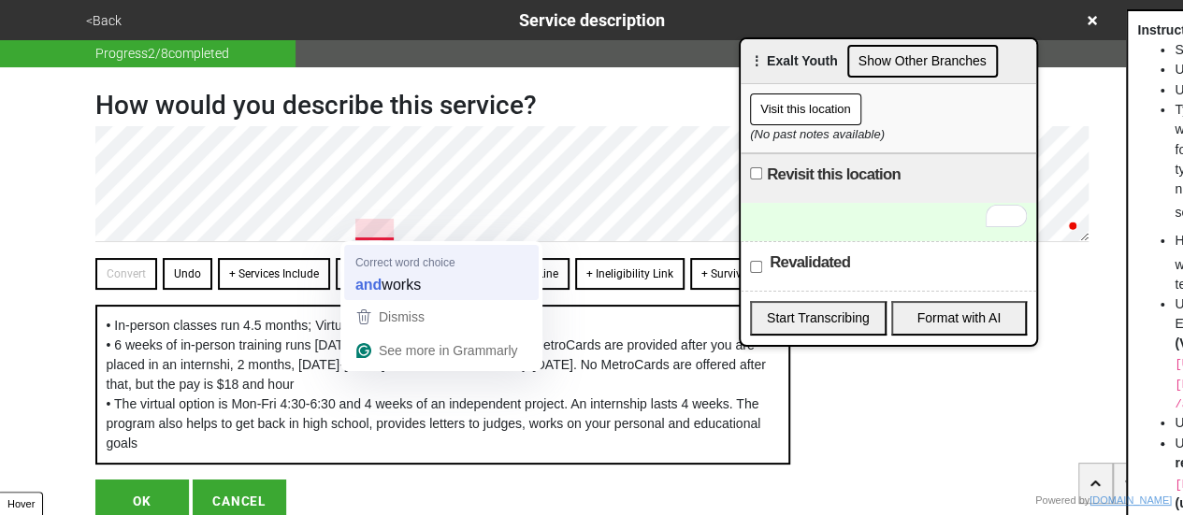
type textarea "x"
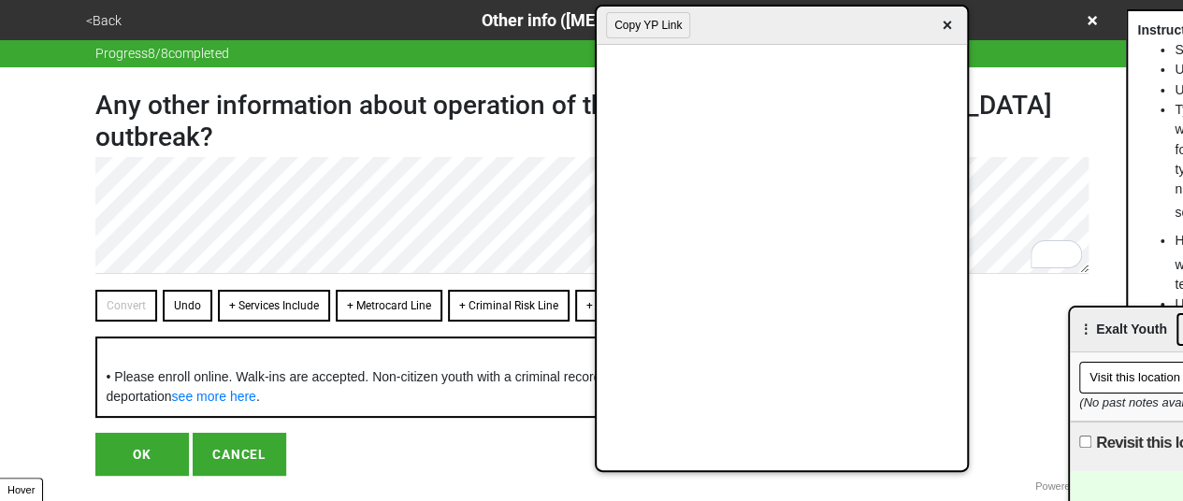
drag, startPoint x: 722, startPoint y: 23, endPoint x: 1148, endPoint y: 66, distance: 428.4
click at [967, 45] on div "Copy YP Link ×" at bounding box center [781, 26] width 370 height 38
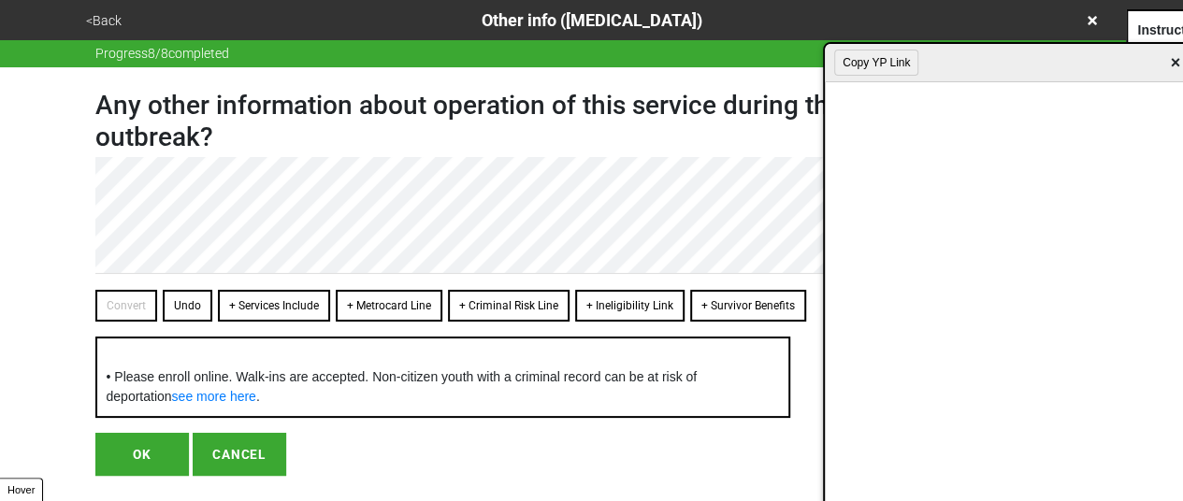
click at [1172, 66] on span "×" at bounding box center [1175, 62] width 22 height 25
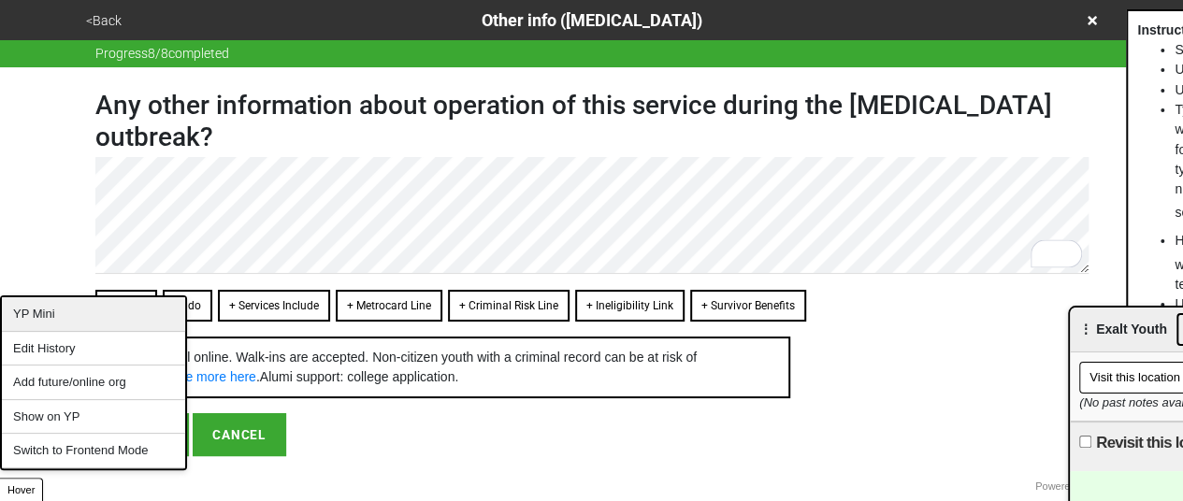
click at [77, 306] on div "YP Mini" at bounding box center [93, 314] width 183 height 35
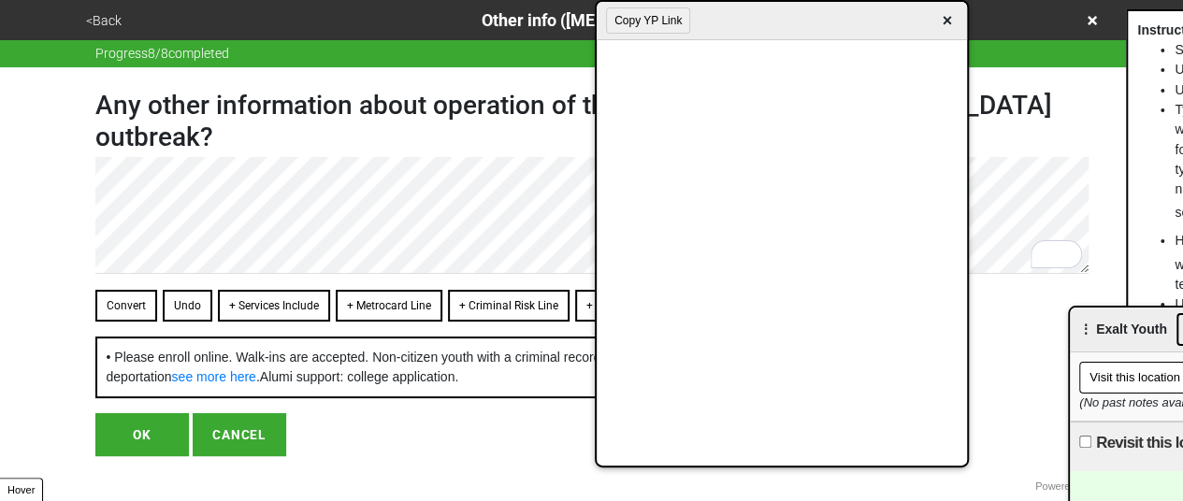
drag, startPoint x: 944, startPoint y: 64, endPoint x: 696, endPoint y: 45, distance: 248.4
click at [748, 13] on div "Copy YP Link ×" at bounding box center [781, 21] width 370 height 38
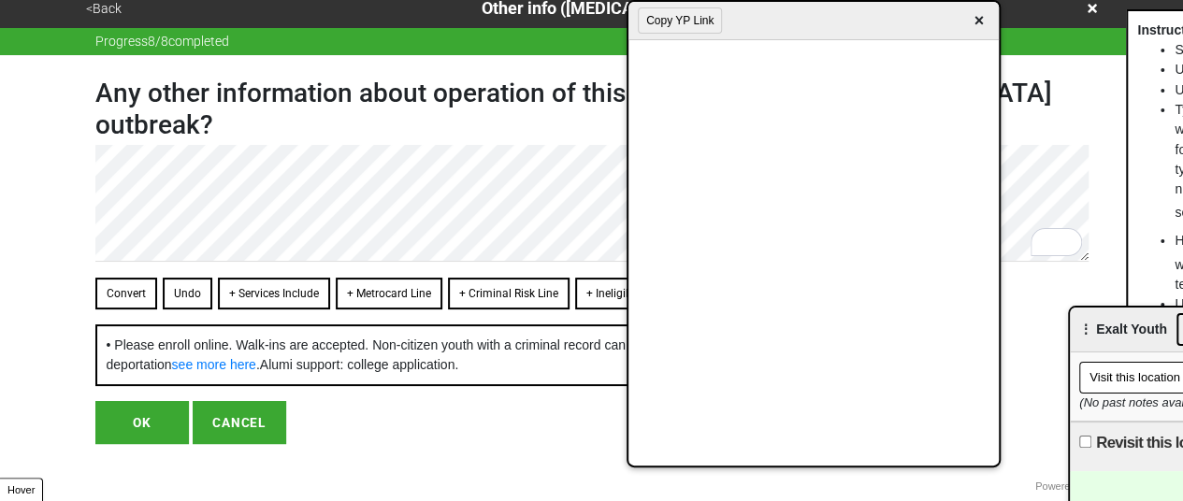
scroll to position [47, 0]
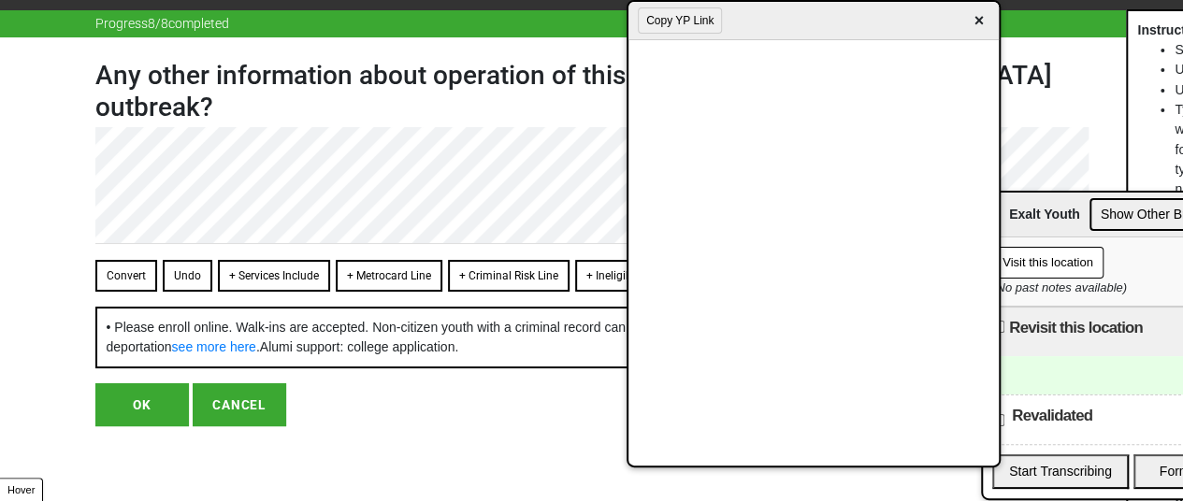
click at [1044, 218] on span "⋮ Exalt Youth" at bounding box center [1036, 214] width 88 height 15
click at [125, 260] on button "Convert" at bounding box center [126, 276] width 62 height 32
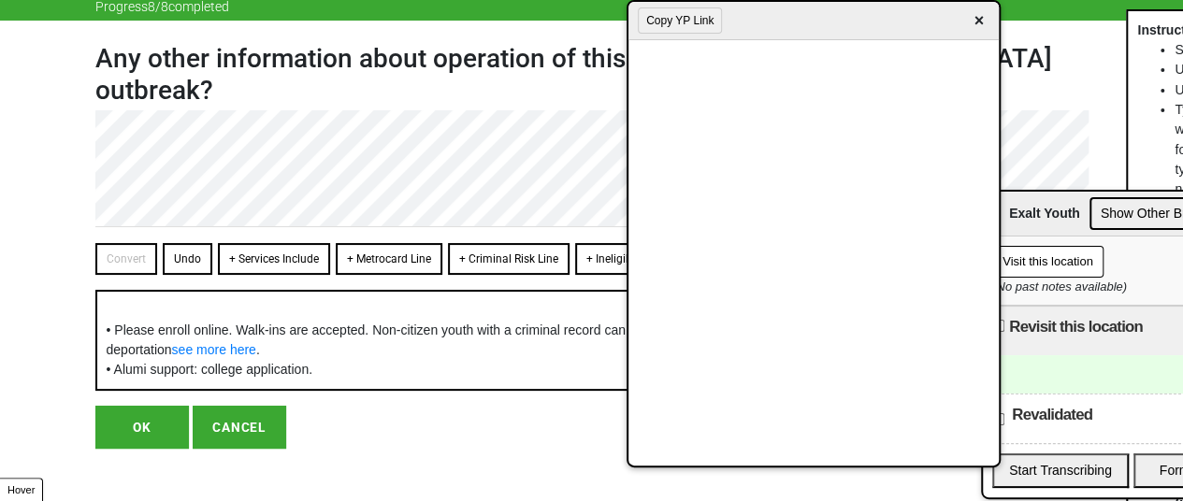
click at [153, 417] on button "OK" at bounding box center [141, 427] width 93 height 43
type textarea "x"
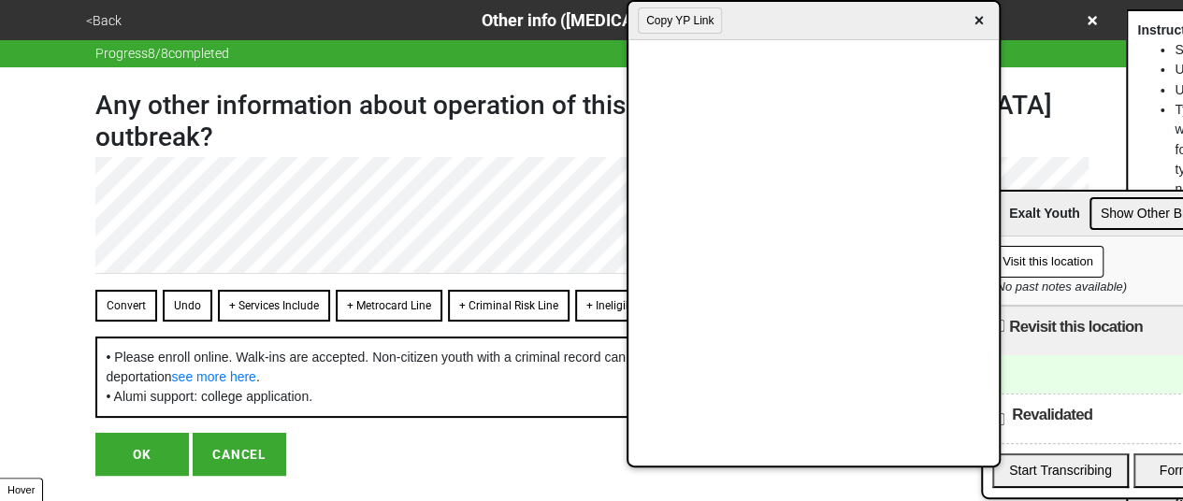
click at [149, 442] on button "OK" at bounding box center [141, 454] width 93 height 43
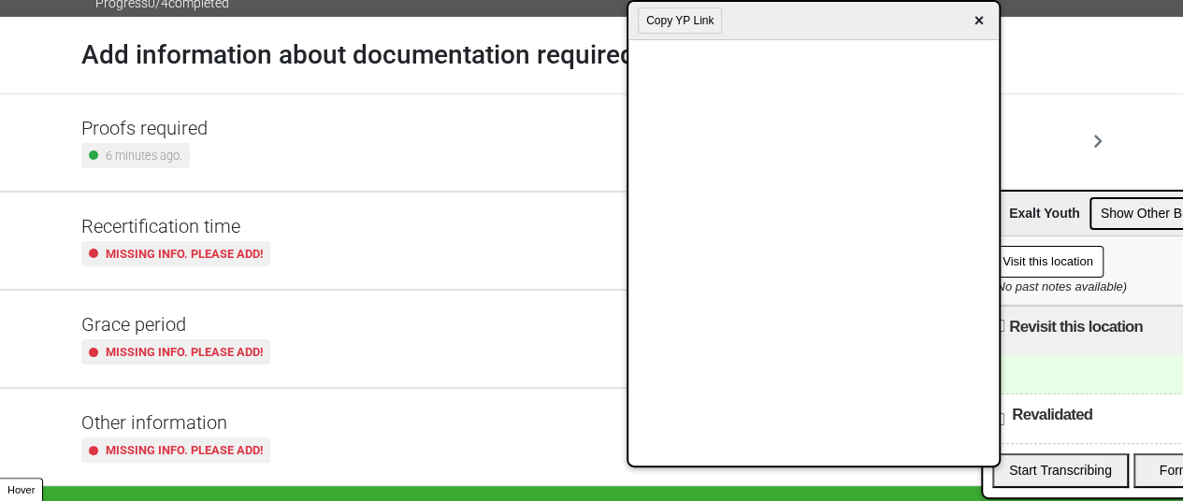
scroll to position [76, 0]
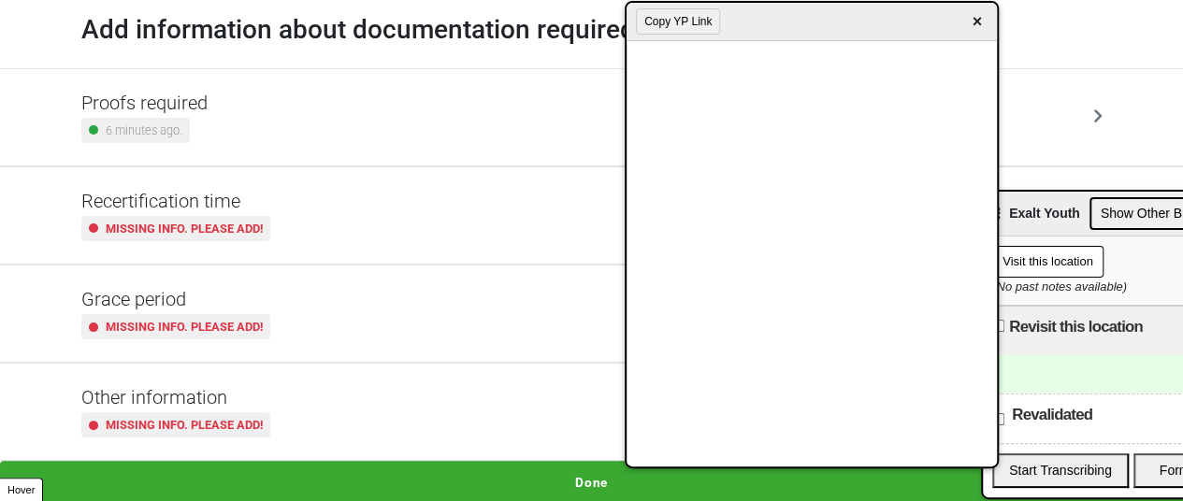
click at [980, 19] on span "×" at bounding box center [977, 21] width 22 height 25
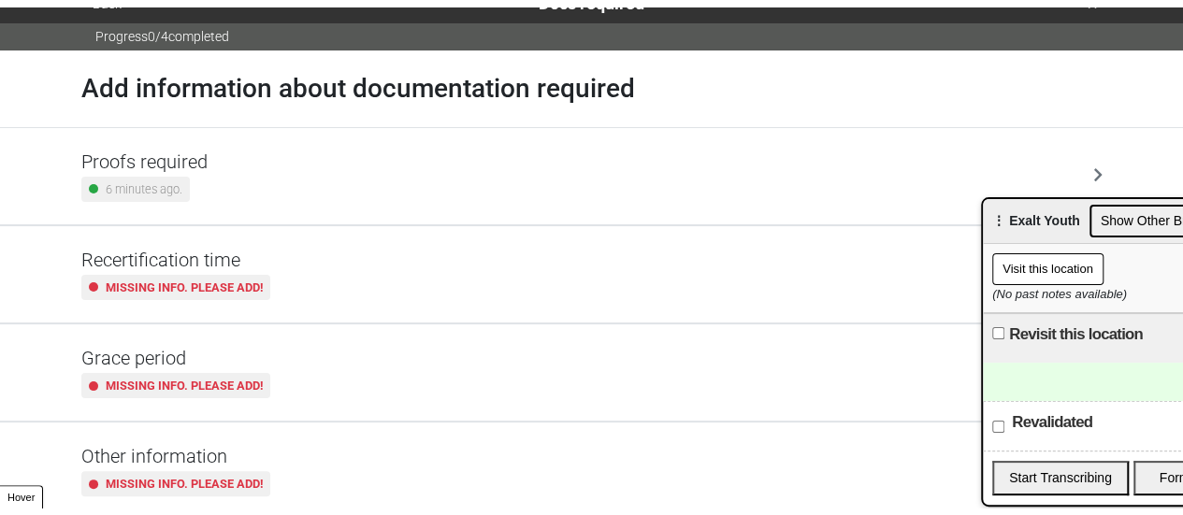
scroll to position [0, 0]
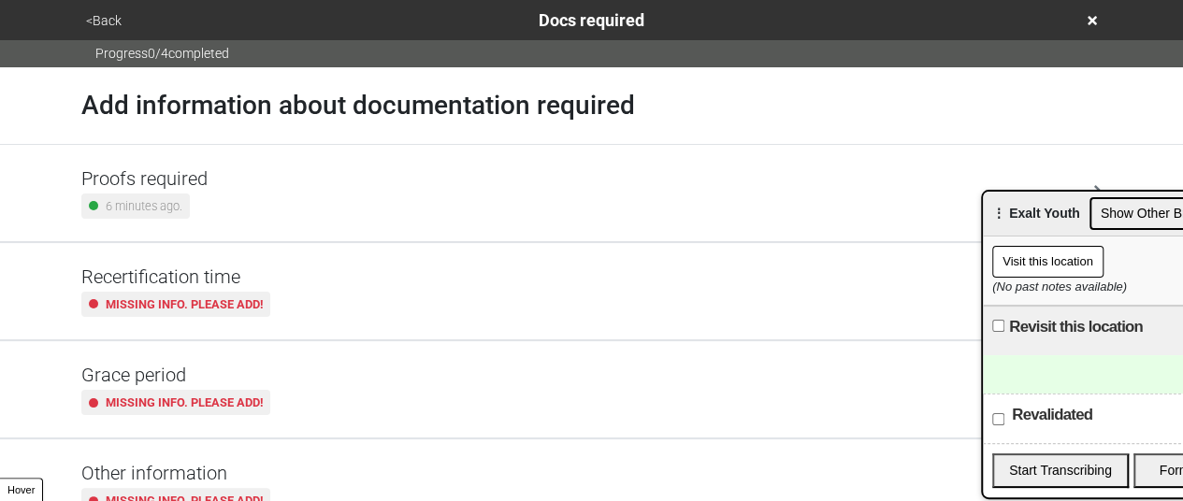
click at [94, 16] on button "<Back" at bounding box center [103, 21] width 47 height 22
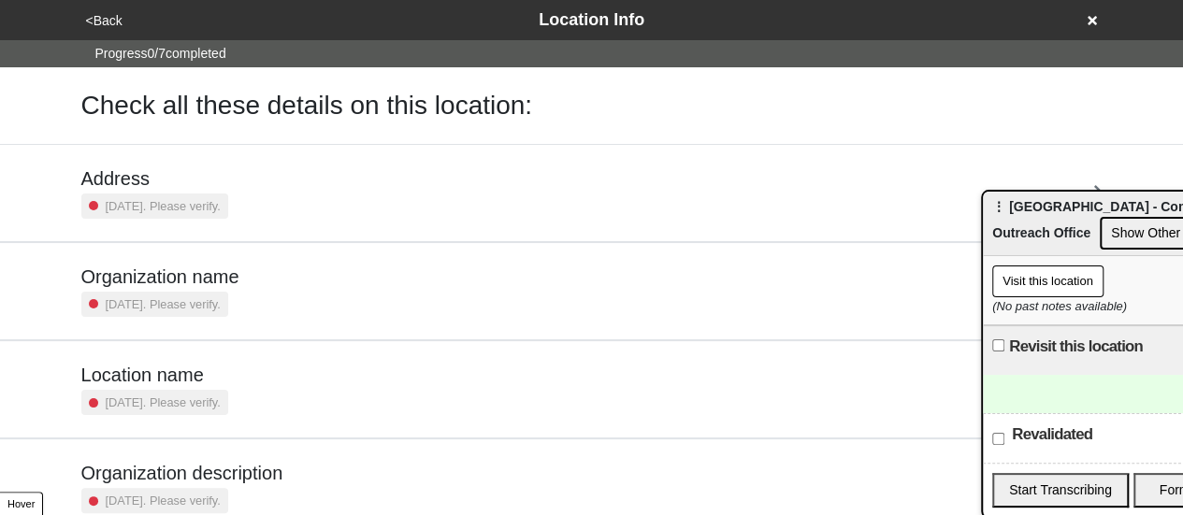
scroll to position [355, 0]
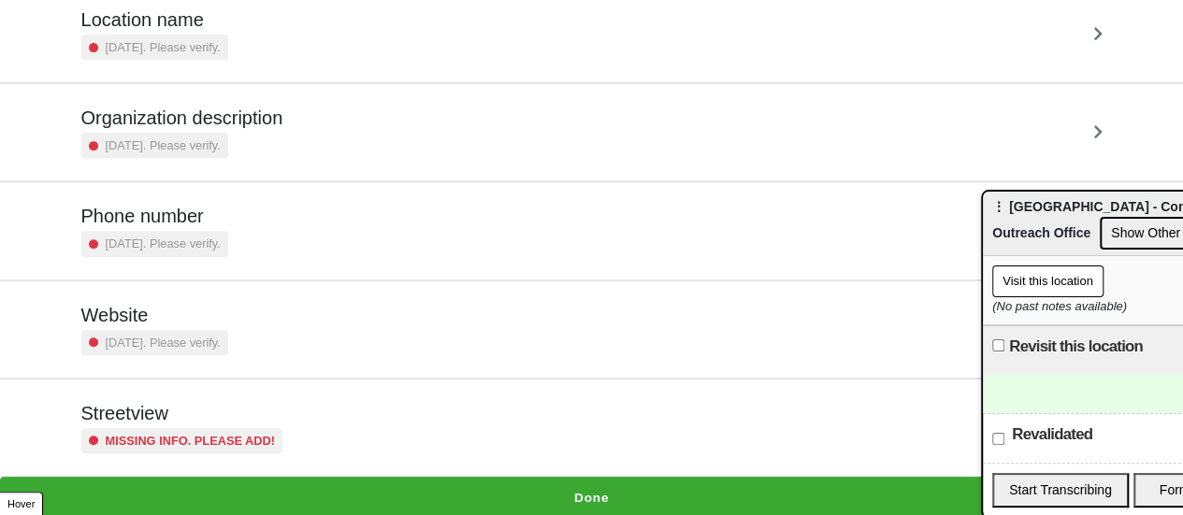
click at [170, 330] on div "[DATE]. Please verify." at bounding box center [154, 342] width 147 height 25
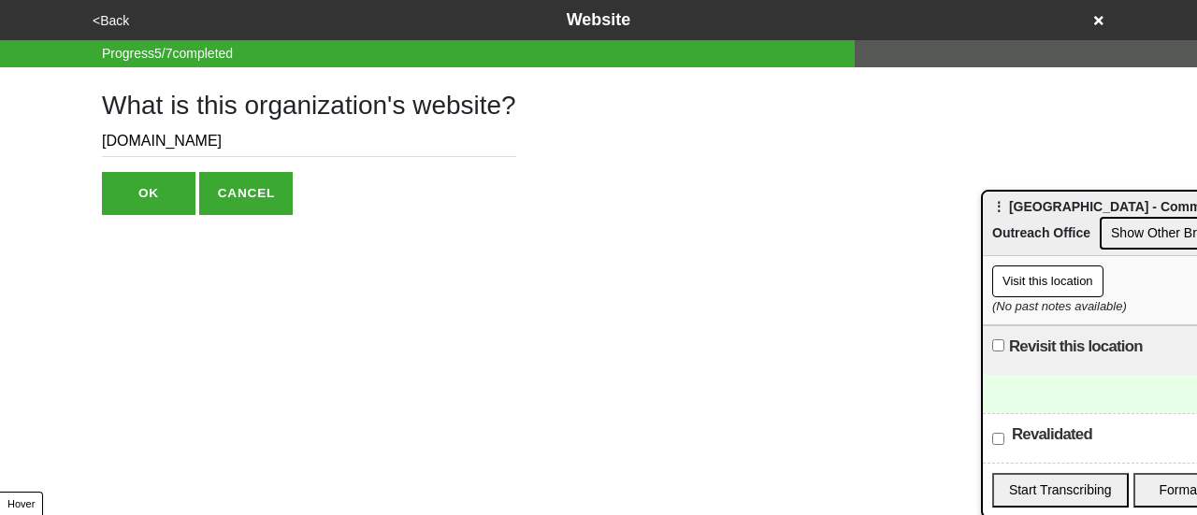
click at [162, 147] on input "eastflatbushvillage.org" at bounding box center [309, 141] width 414 height 31
click at [117, 16] on button "<Back" at bounding box center [111, 21] width 48 height 22
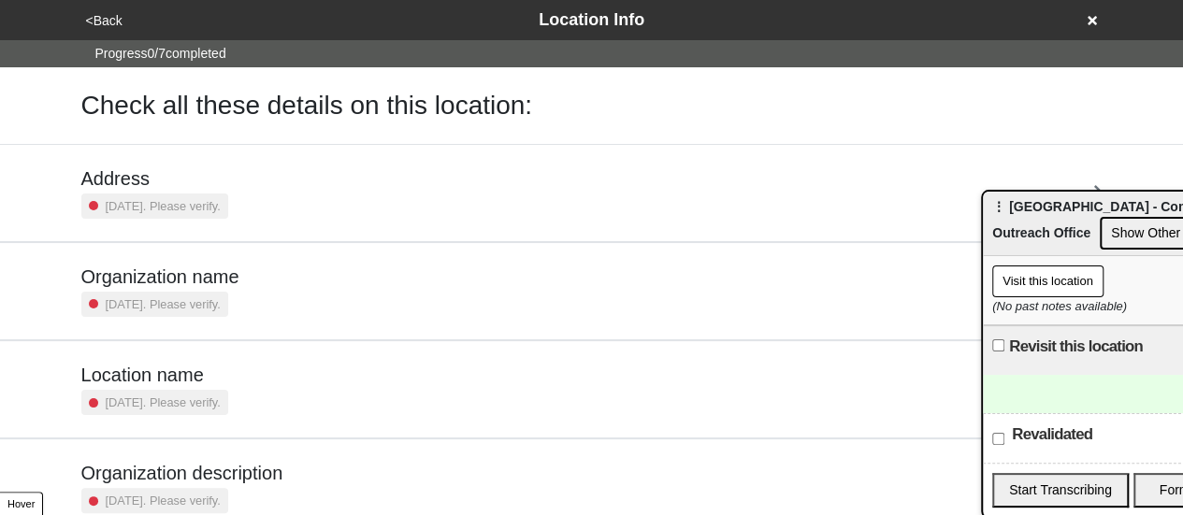
scroll to position [355, 0]
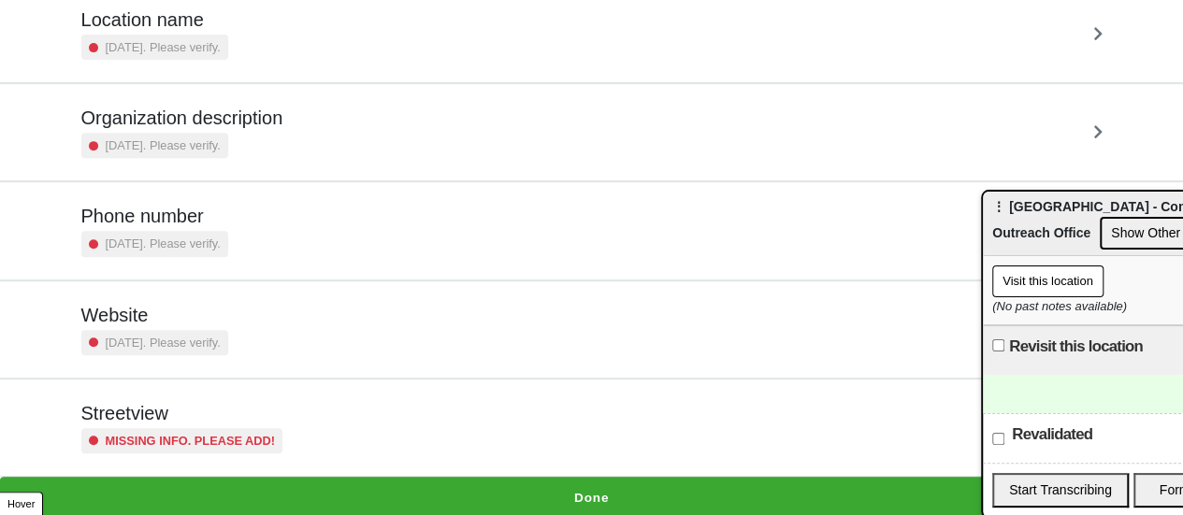
click at [208, 223] on h5 "Phone number" at bounding box center [154, 216] width 147 height 22
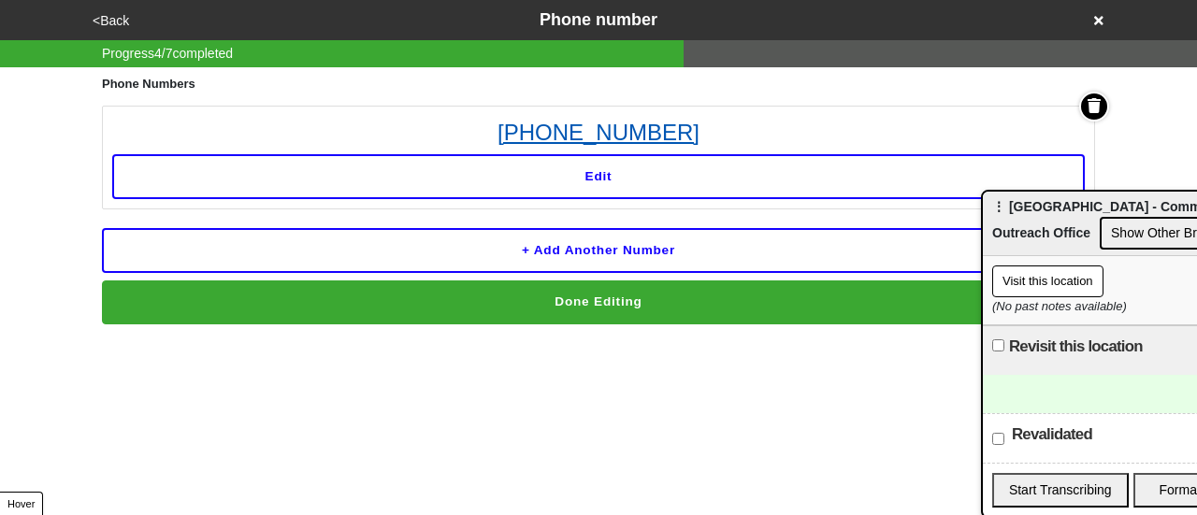
click at [605, 134] on link "718-826-0807" at bounding box center [598, 133] width 972 height 34
click at [107, 25] on button "<Back" at bounding box center [111, 21] width 48 height 22
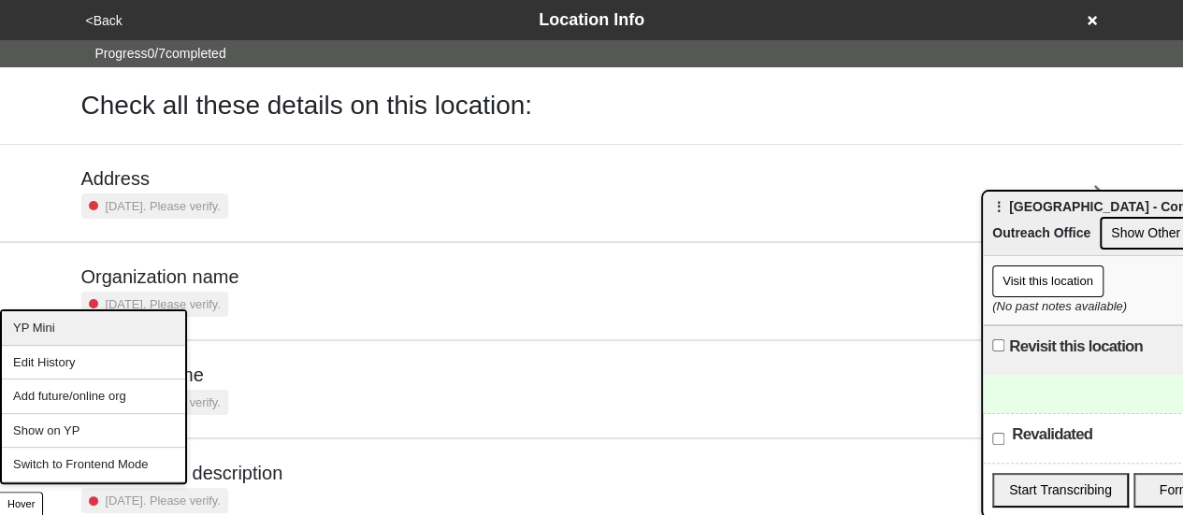
click at [86, 328] on div "YP Mini" at bounding box center [93, 328] width 183 height 35
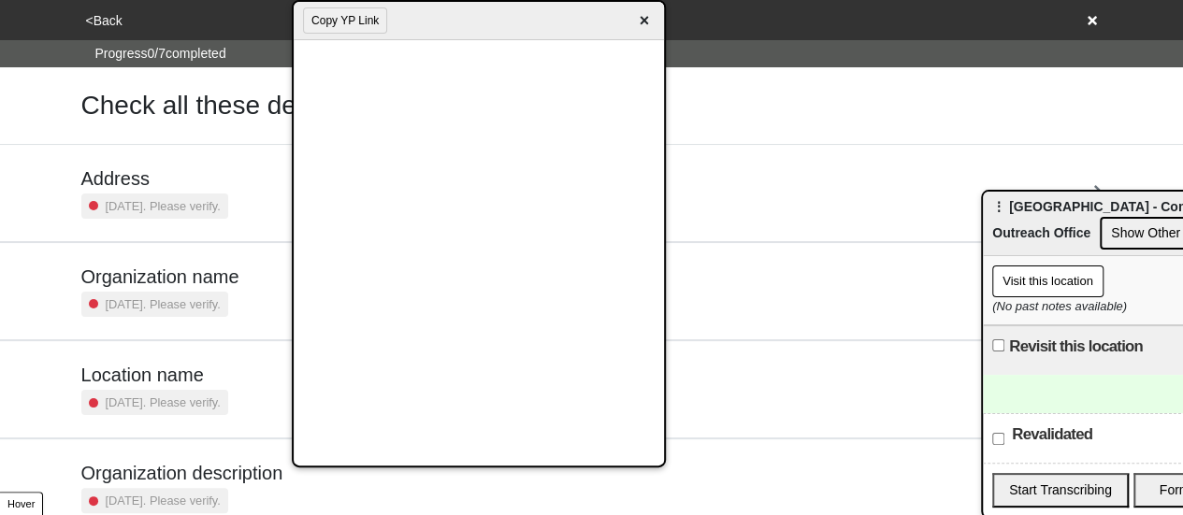
drag, startPoint x: 765, startPoint y: 20, endPoint x: 437, endPoint y: 50, distance: 328.6
click at [448, 0] on html "<Back Location Info Progress 0 / 7 completed Check all these details on this lo…" at bounding box center [591, 437] width 1183 height 875
click at [994, 438] on input "Revalidated" at bounding box center [998, 439] width 12 height 12
checkbox input "true"
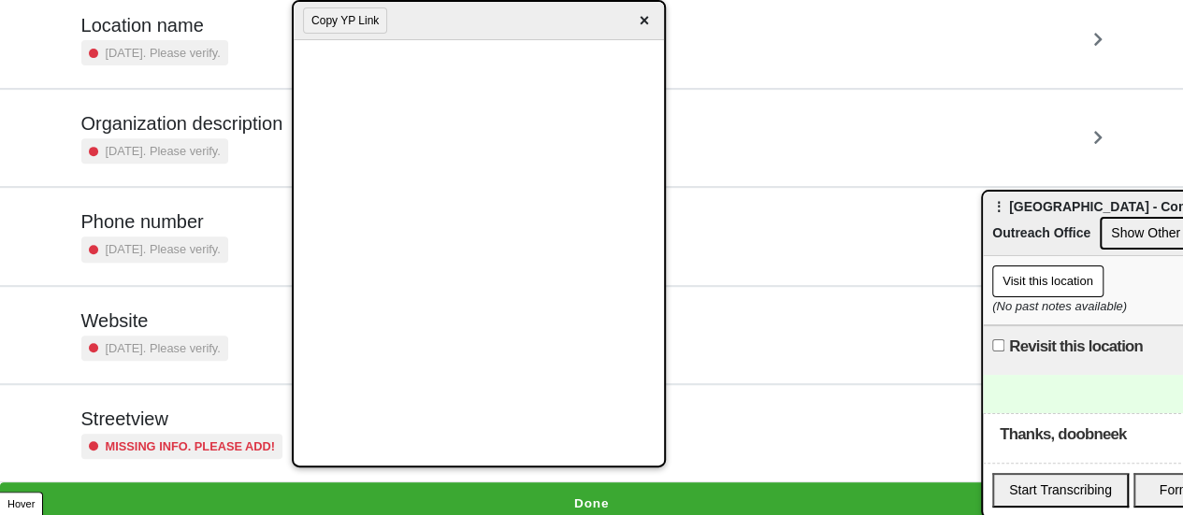
scroll to position [355, 0]
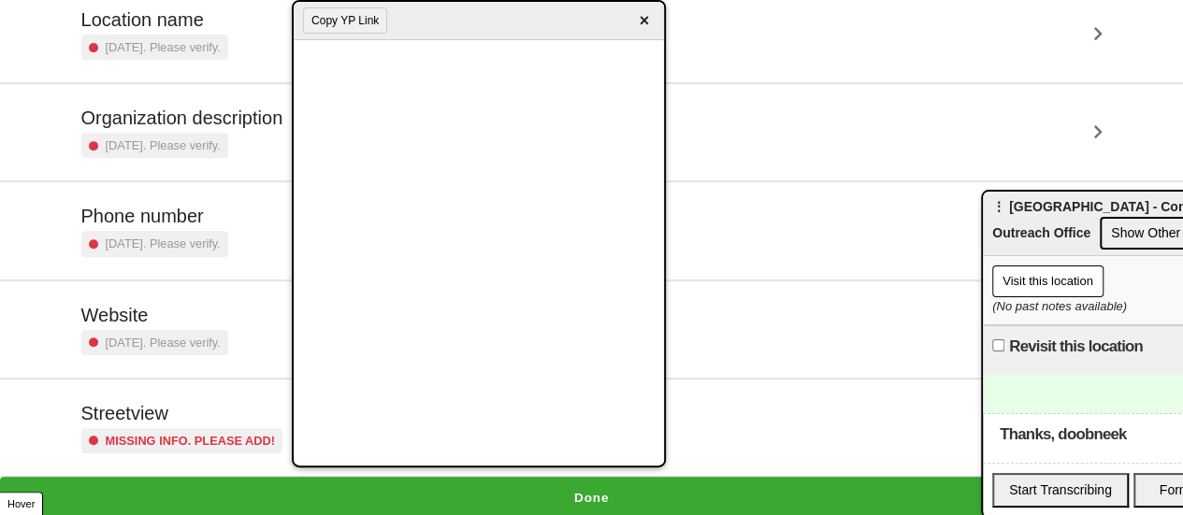
click at [172, 418] on h5 "Streetview" at bounding box center [182, 413] width 202 height 22
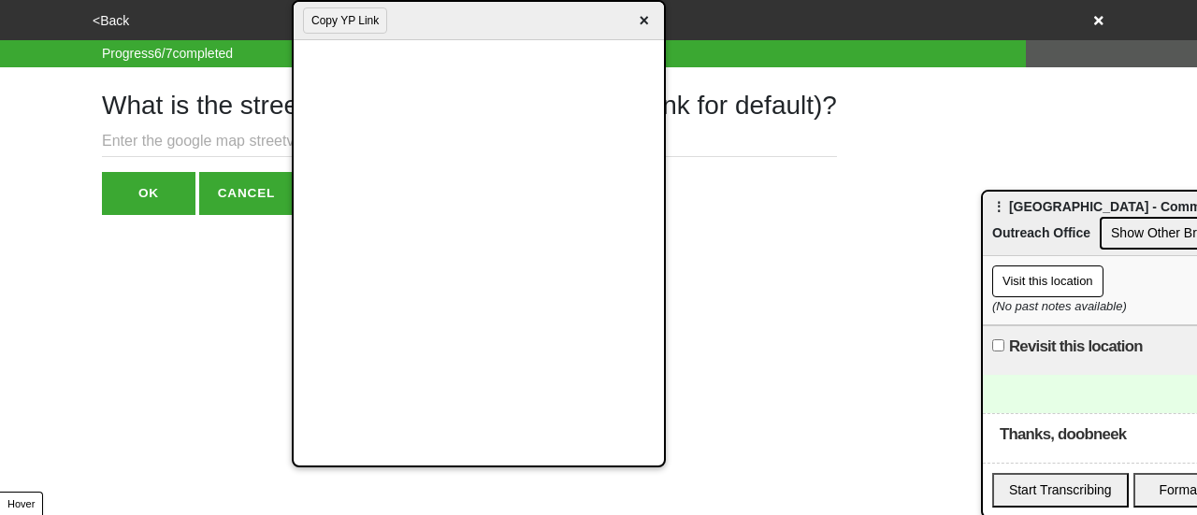
click at [165, 140] on input "text" at bounding box center [469, 141] width 735 height 31
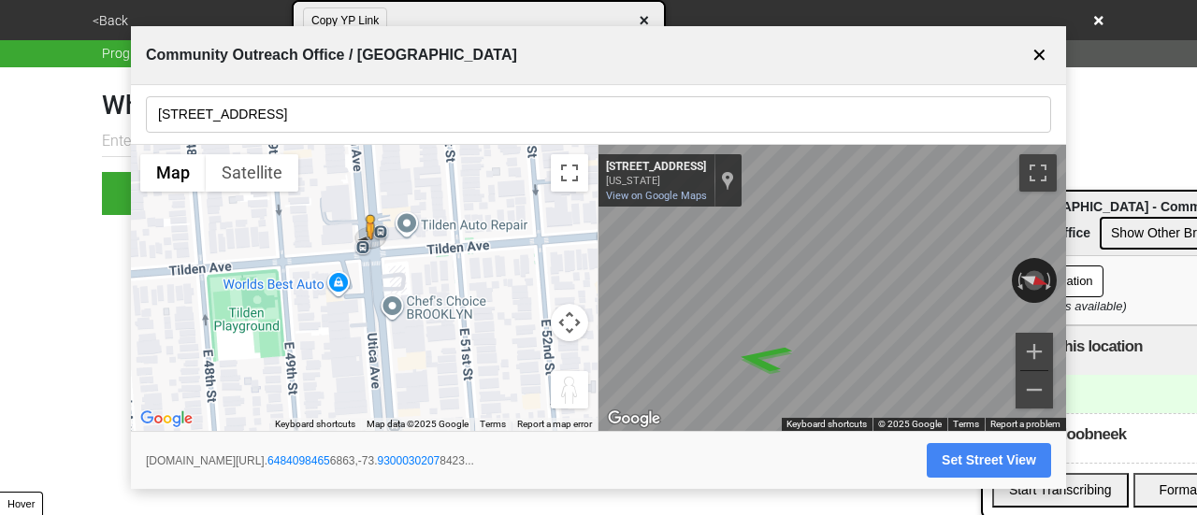
click at [318, 126] on input "1011 Utica Ave" at bounding box center [598, 114] width 905 height 36
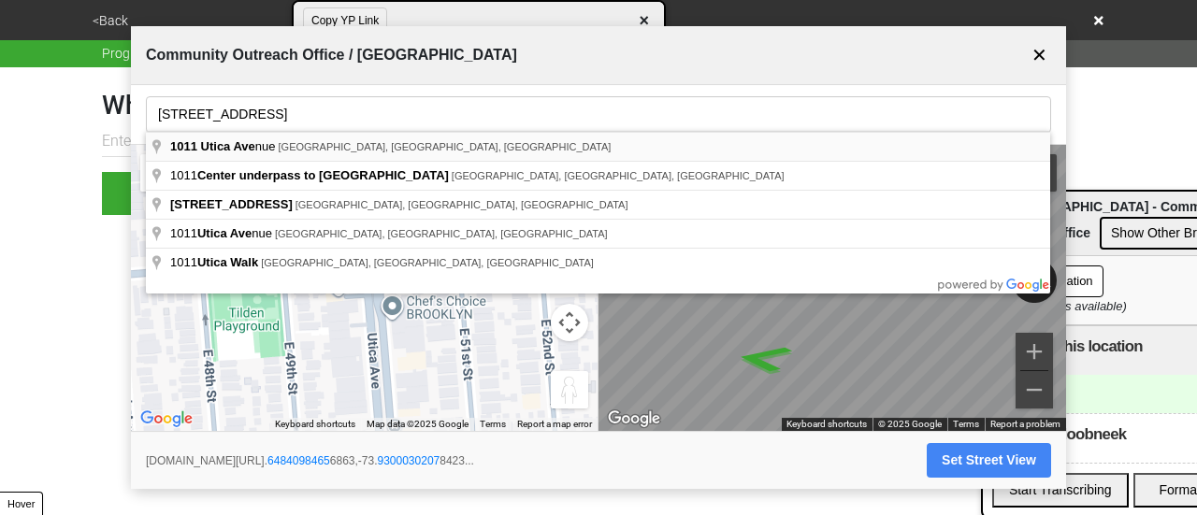
type input "1011 Utica Avenue, Brooklyn, NY, USA"
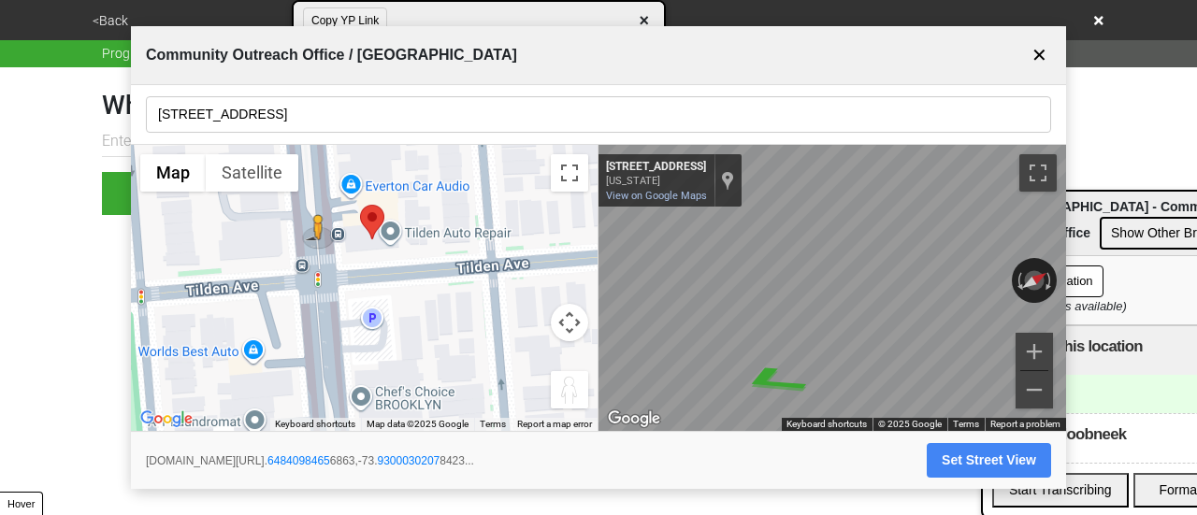
click at [340, 249] on div "← Move left → Move right ↑ Move up ↓ Move down + Zoom in - Zoom out Home Jump l…" at bounding box center [598, 288] width 935 height 287
click at [511, 233] on div "← Move left → Move right ↑ Move up ↓ Move down + Zoom in - Zoom out Home Jump l…" at bounding box center [598, 288] width 935 height 287
click at [577, 245] on div "← Move left → Move right ↑ Move up ↓ Move down + Zoom in - Zoom out Home Jump l…" at bounding box center [598, 288] width 935 height 287
click at [994, 473] on button "Set Street View" at bounding box center [988, 460] width 124 height 35
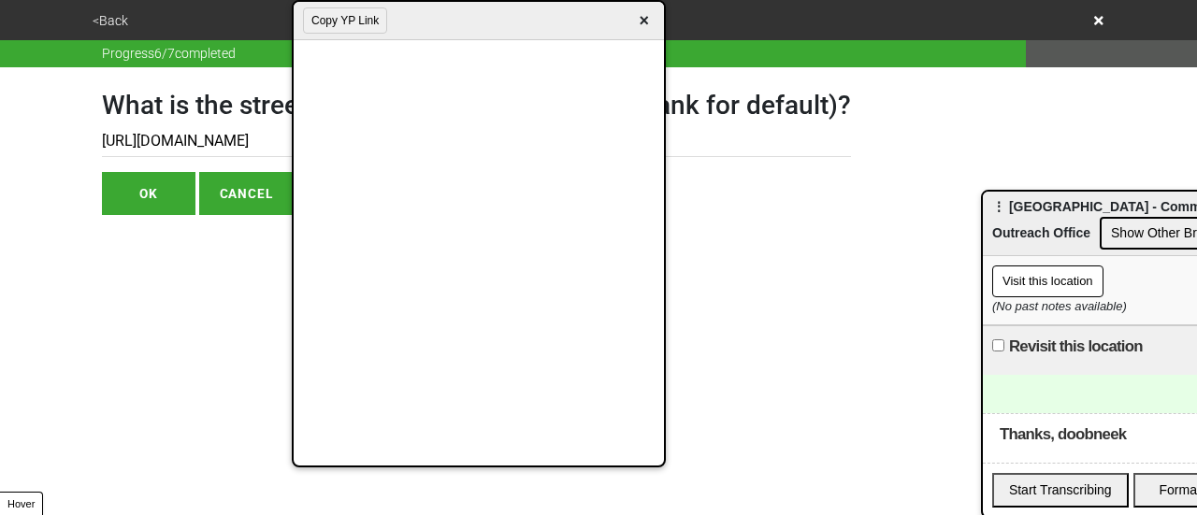
type input "https://www.google.com/maps/@40.64840984656863,-73.93000302078423,3a,75y,85.720…"
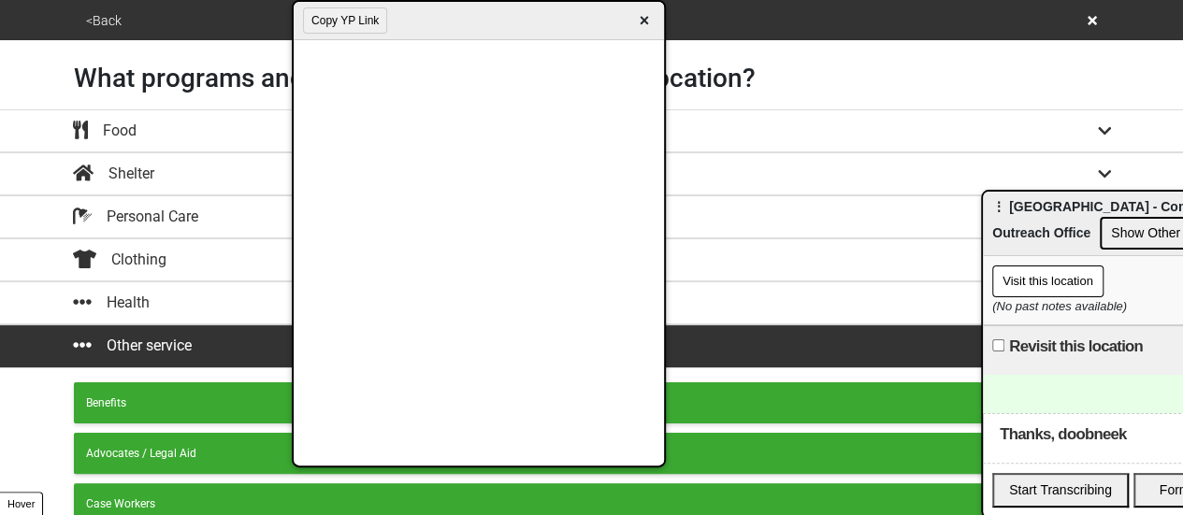
click at [647, 16] on span "×" at bounding box center [644, 20] width 22 height 25
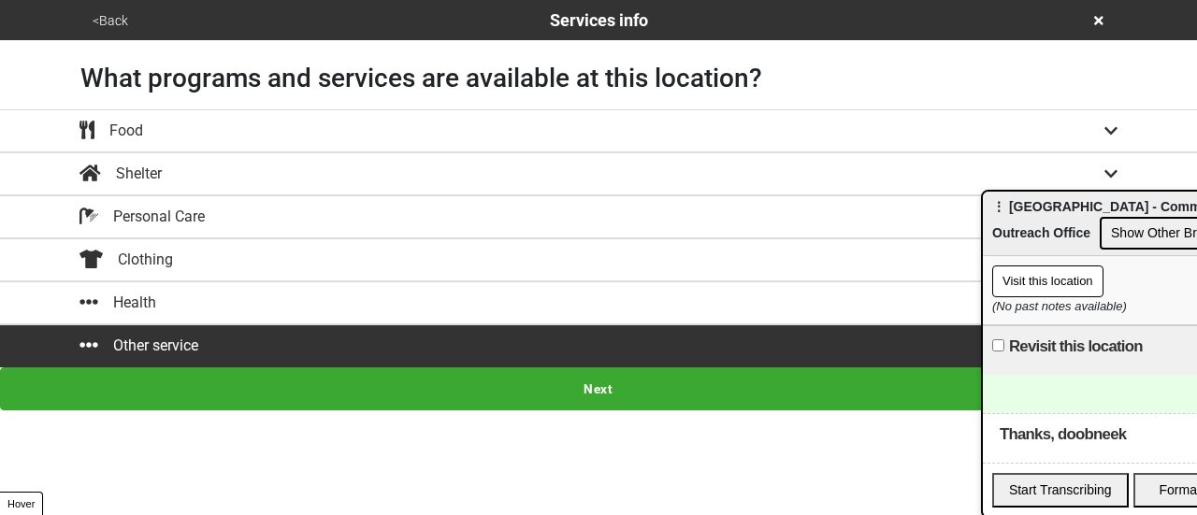
click at [421, 397] on button "Next" at bounding box center [598, 388] width 1197 height 43
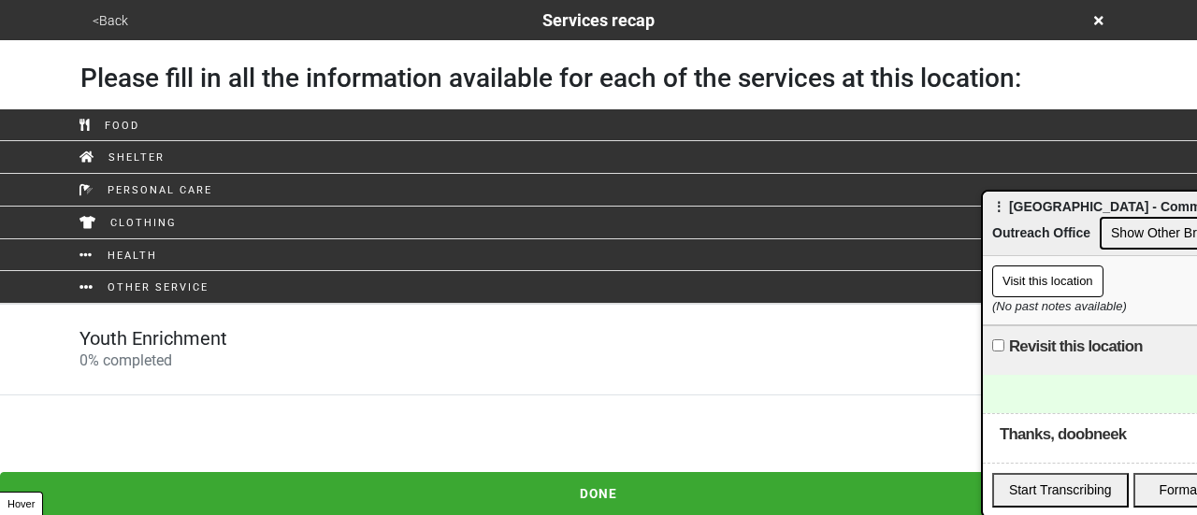
click at [258, 371] on link "Youth Enrichment 0 % completed" at bounding box center [598, 350] width 1197 height 92
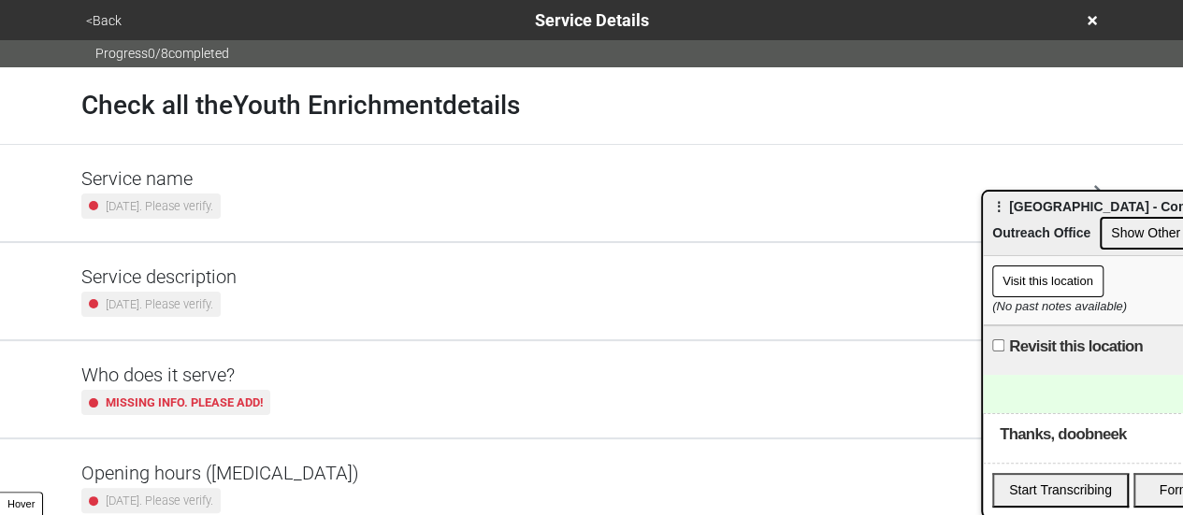
scroll to position [93, 0]
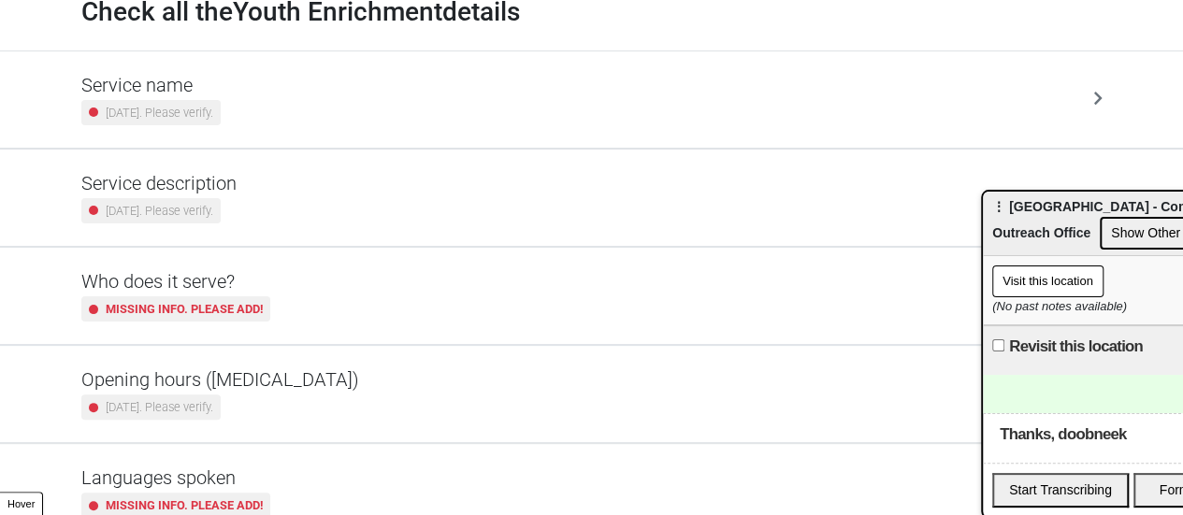
click at [242, 398] on div "[DATE]. Please verify." at bounding box center [220, 406] width 278 height 25
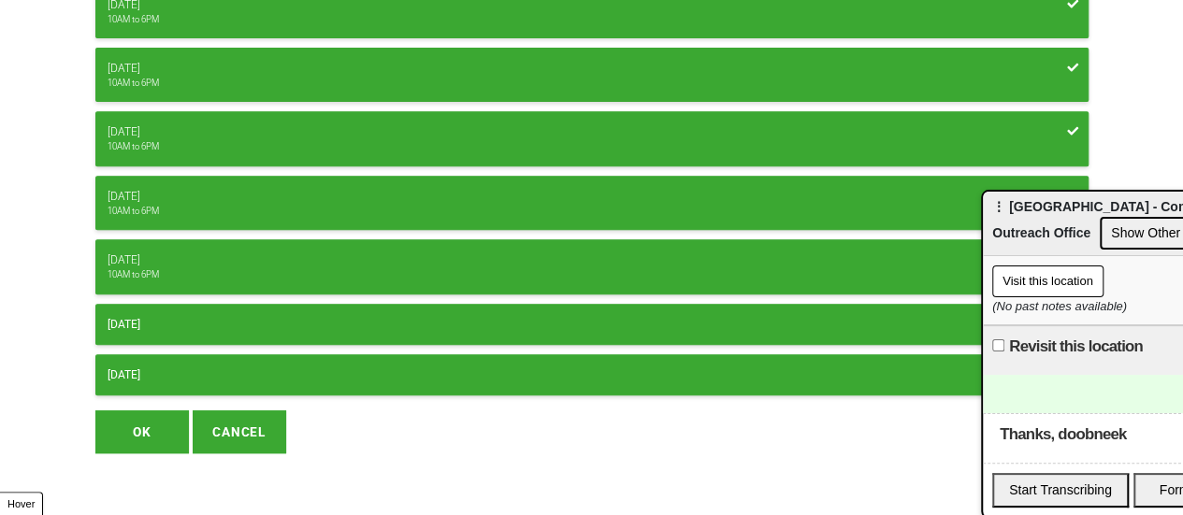
scroll to position [347, 0]
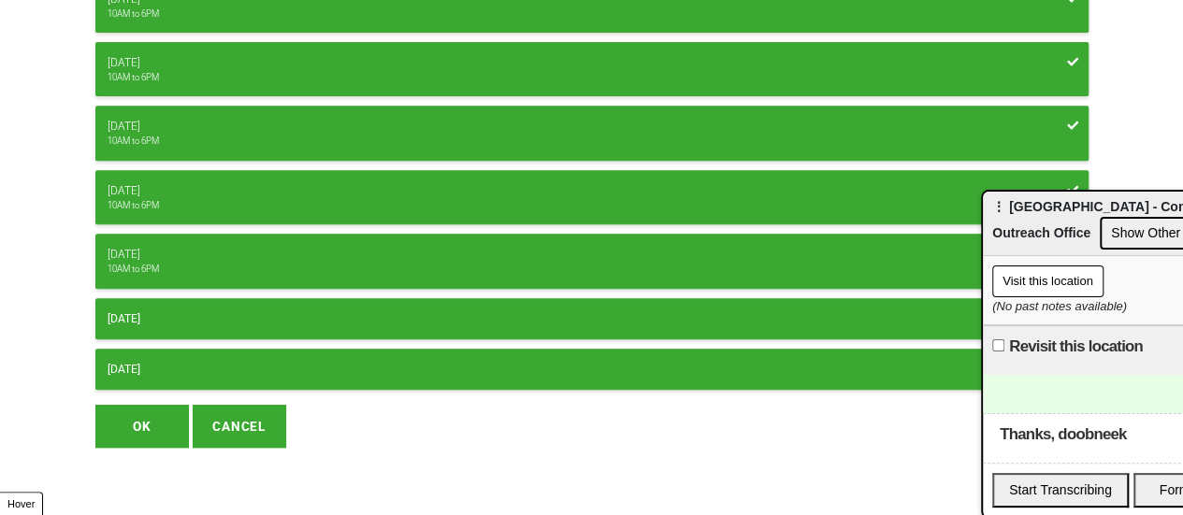
click at [148, 420] on button "OK" at bounding box center [141, 426] width 93 height 43
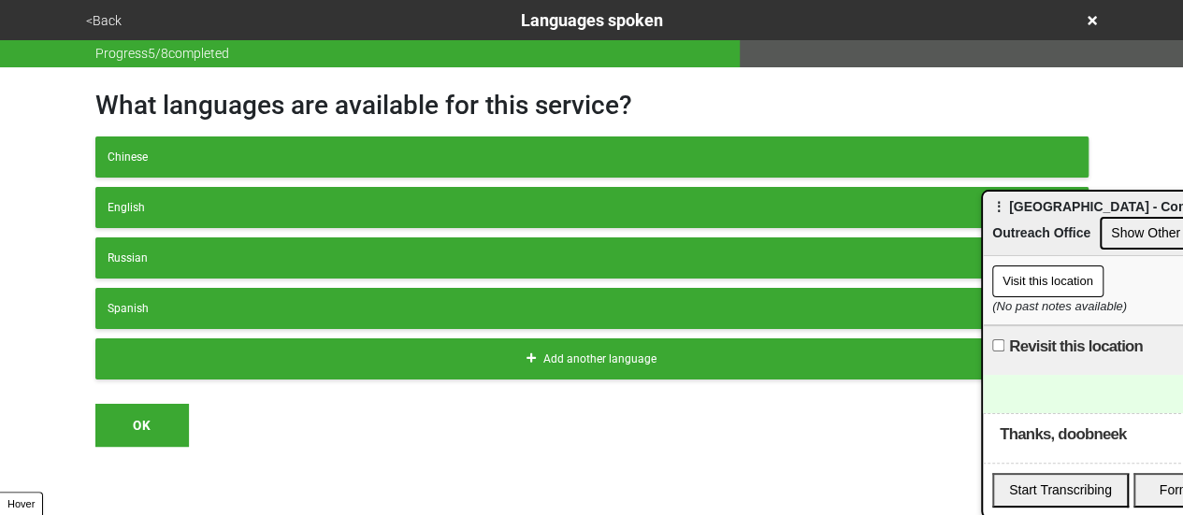
click at [106, 10] on button "<Back" at bounding box center [103, 21] width 47 height 22
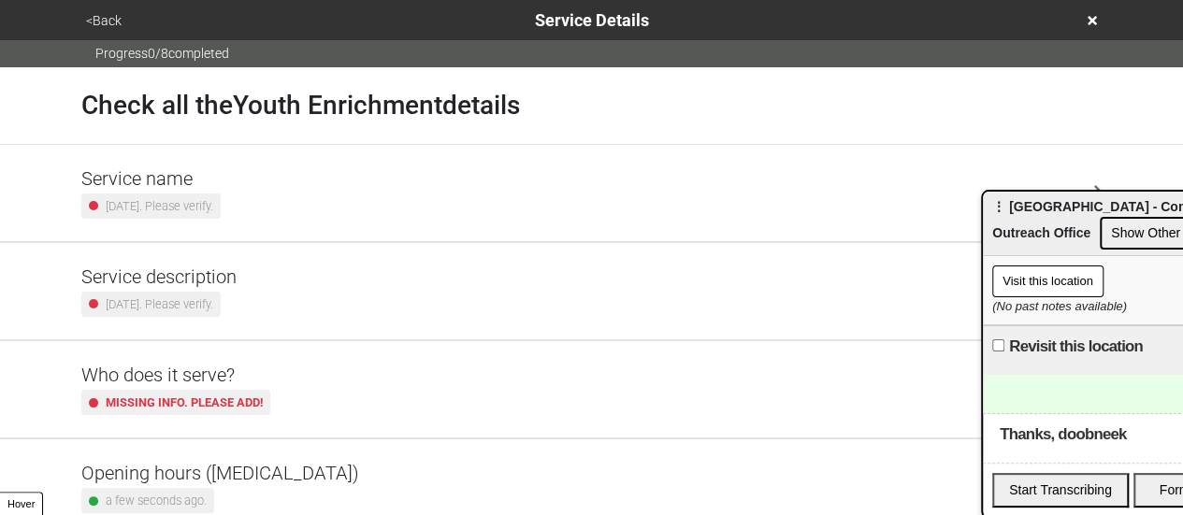
click at [196, 293] on div "[DATE]. Please verify." at bounding box center [150, 304] width 139 height 25
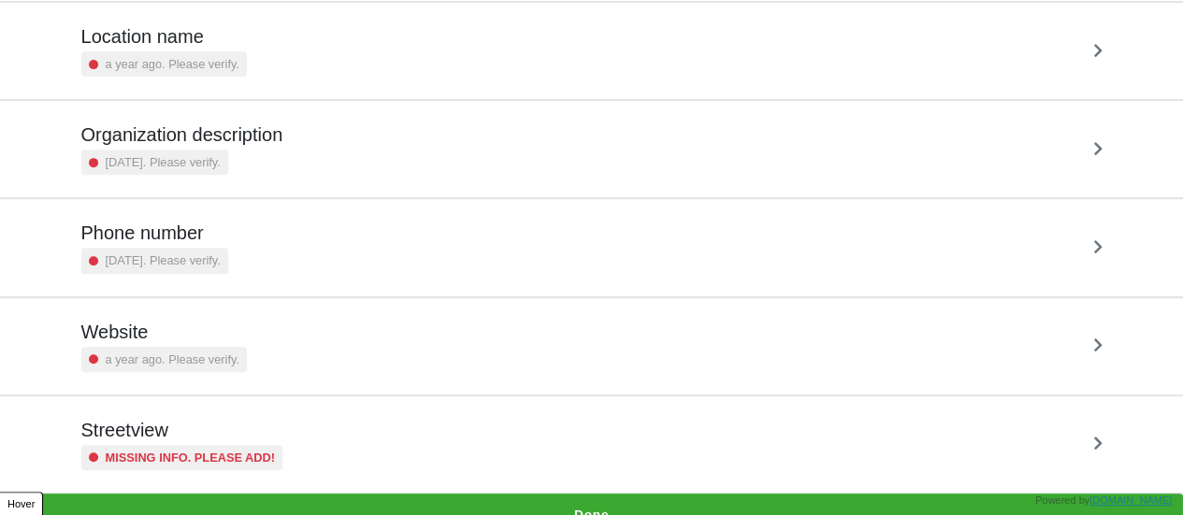
scroll to position [355, 0]
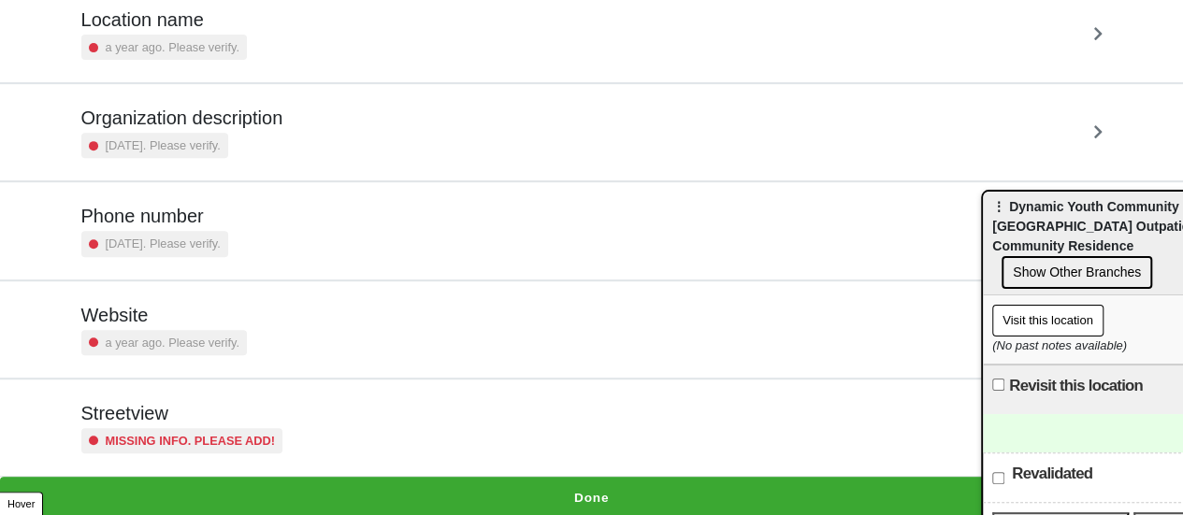
click at [219, 223] on h5 "Phone number" at bounding box center [154, 216] width 147 height 22
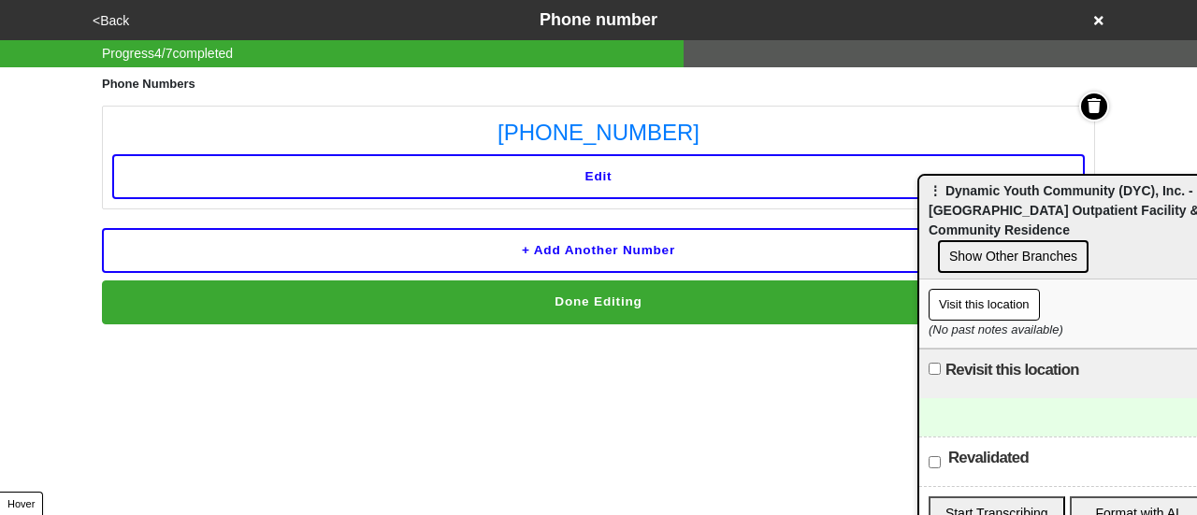
drag, startPoint x: 1140, startPoint y: 208, endPoint x: 1077, endPoint y: 192, distance: 65.5
click at [1077, 192] on span "⋮ Dynamic Youth Community (DYC), Inc. - [GEOGRAPHIC_DATA] Outpatient Facility &…" at bounding box center [1063, 210] width 271 height 54
click at [625, 128] on link "[PHONE_NUMBER]" at bounding box center [598, 133] width 972 height 34
click at [108, 15] on button "<Back" at bounding box center [111, 21] width 48 height 22
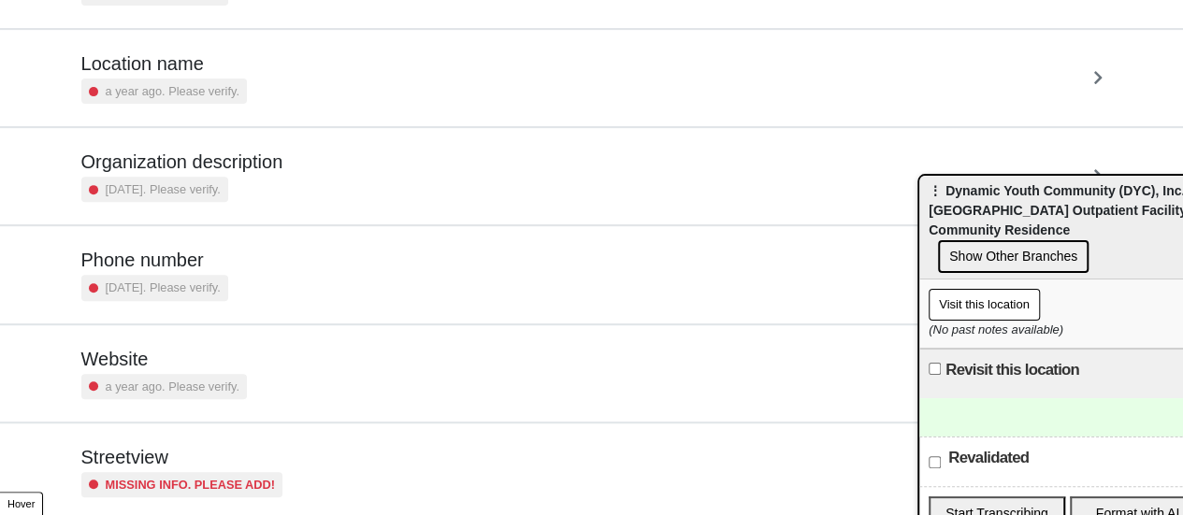
scroll to position [355, 0]
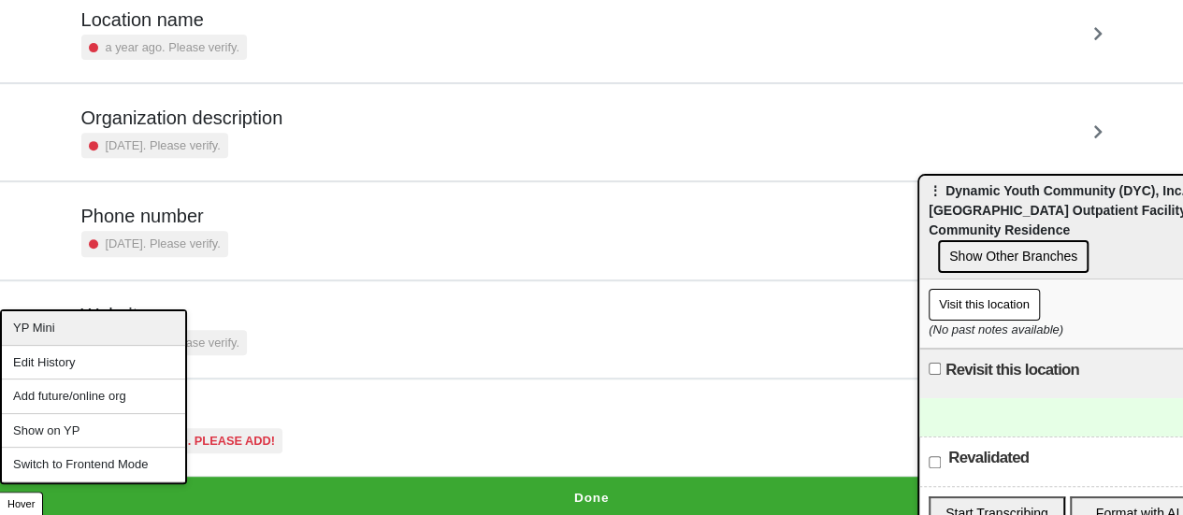
click at [73, 328] on div "YP Mini" at bounding box center [93, 328] width 183 height 35
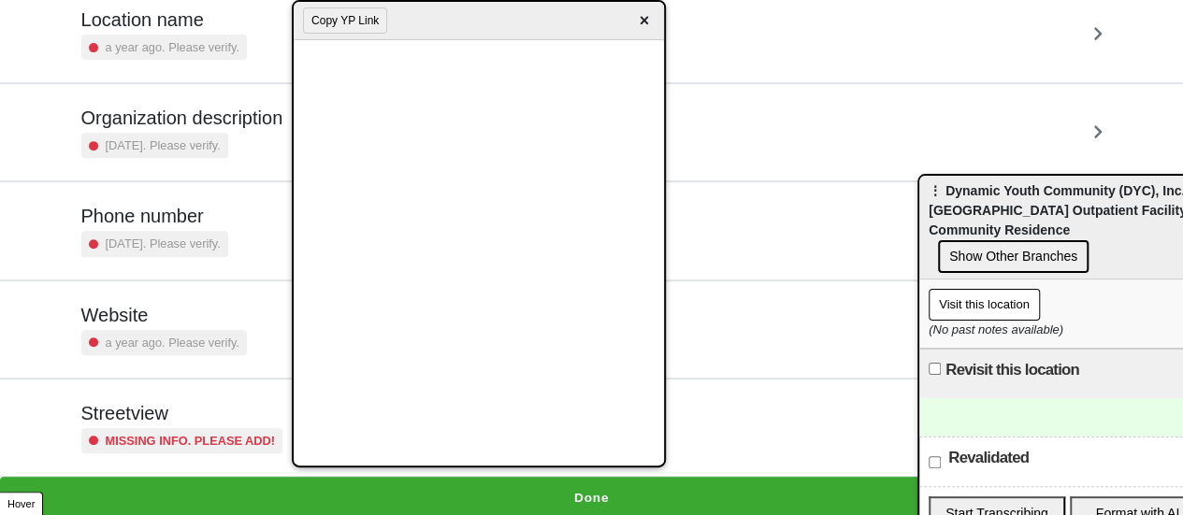
click at [1010, 398] on div at bounding box center [1066, 417] width 295 height 38
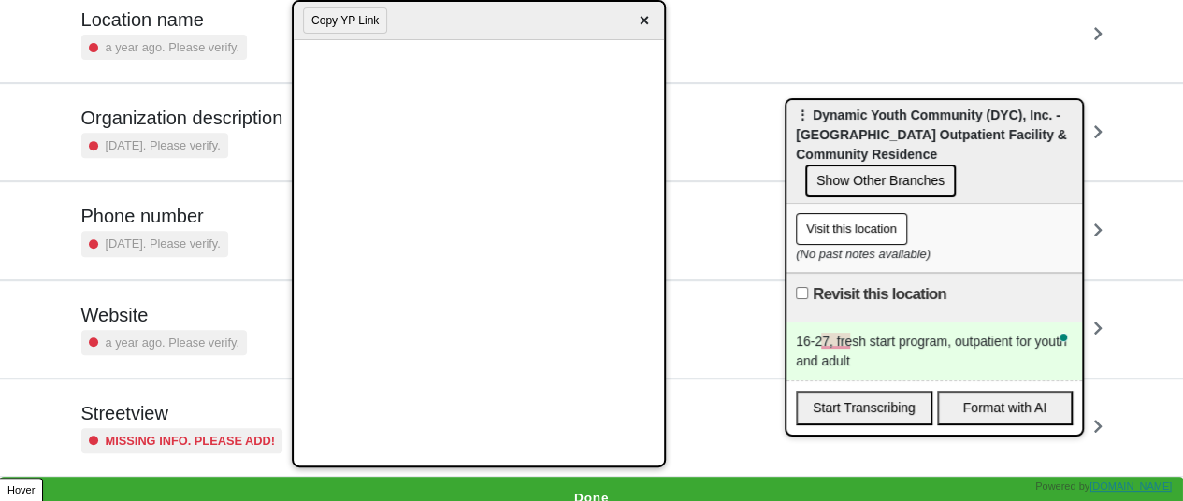
drag, startPoint x: 983, startPoint y: 207, endPoint x: 803, endPoint y: 117, distance: 201.5
click at [800, 110] on span "⋮ Dynamic Youth Community (DYC), Inc. - [GEOGRAPHIC_DATA] Outpatient Facility &…" at bounding box center [931, 135] width 271 height 54
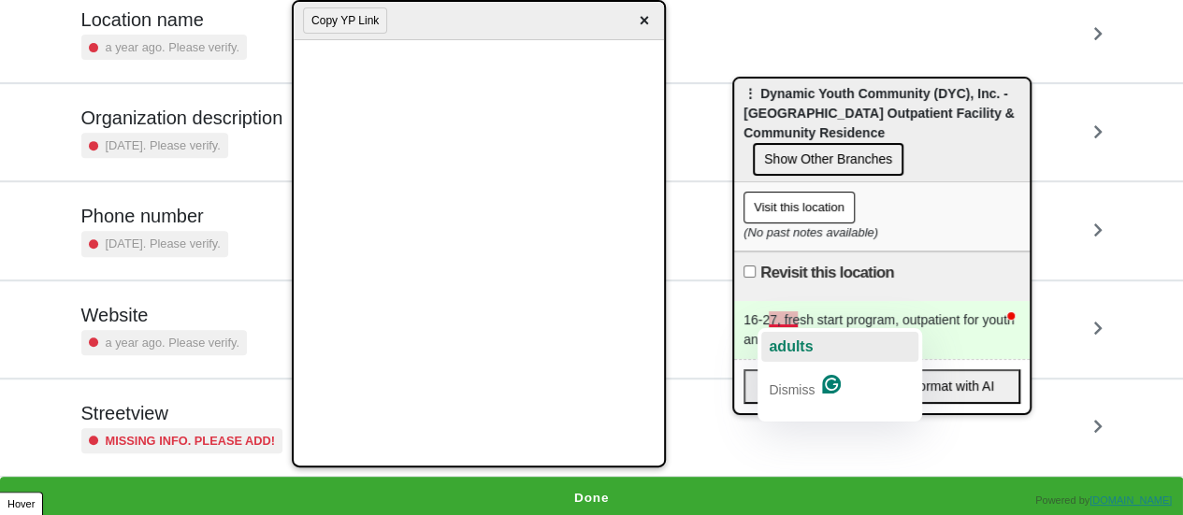
click at [801, 338] on span "adults" at bounding box center [790, 346] width 44 height 16
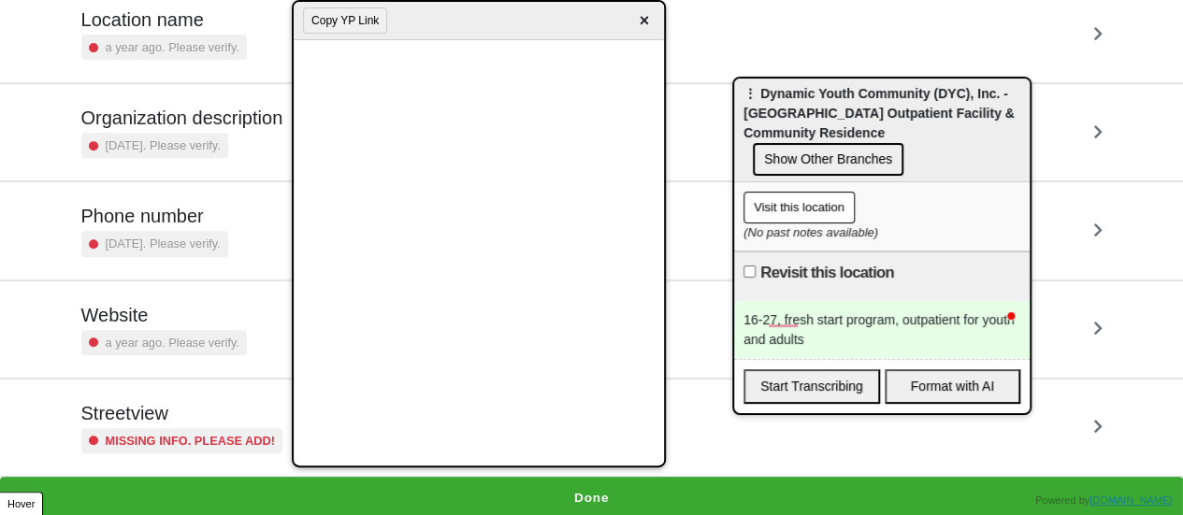
click at [836, 316] on div "16-27, fresh start program, outpatient for youth and adults" at bounding box center [881, 330] width 295 height 58
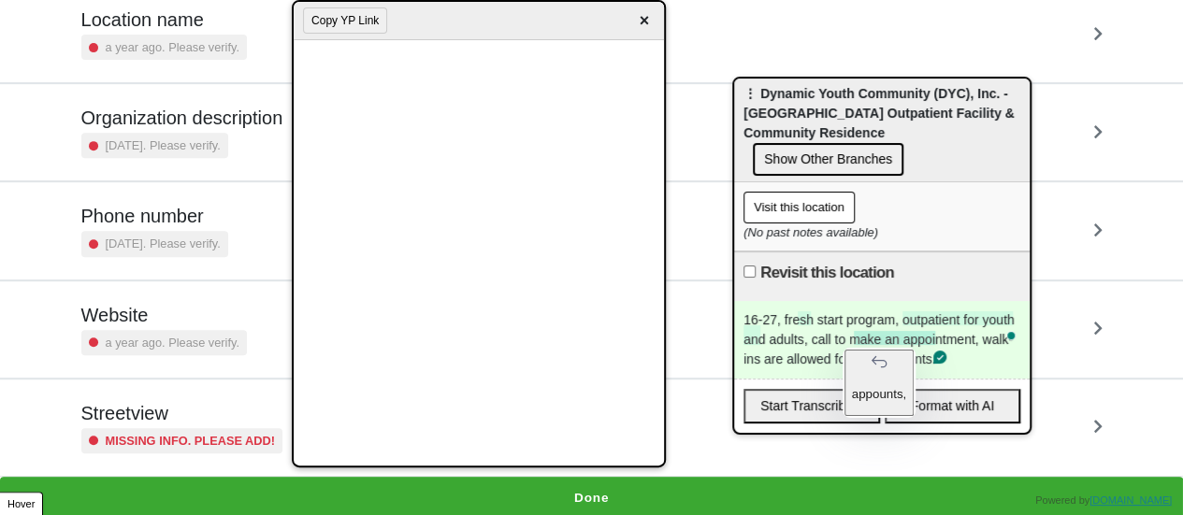
drag, startPoint x: 963, startPoint y: 336, endPoint x: 955, endPoint y: 329, distance: 9.9
click at [963, 336] on div "16-27, fresh start program, outpatient for youth and adults, call to make an ap…" at bounding box center [881, 340] width 295 height 78
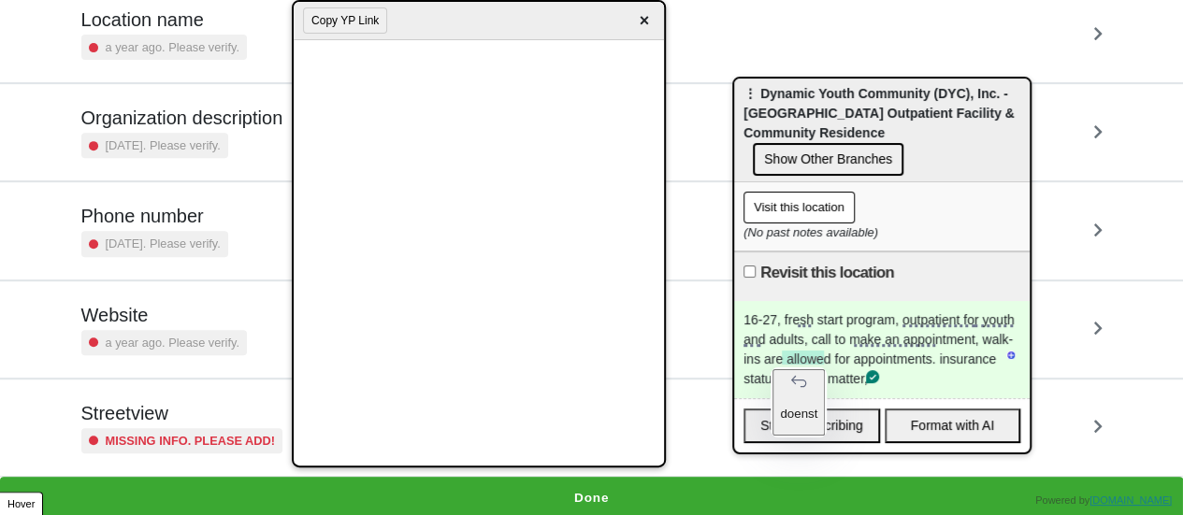
click at [891, 358] on div "16-27, fresh start program, outpatient for youth and adults, call to make an ap…" at bounding box center [881, 349] width 295 height 97
click at [910, 362] on div "16-27, fresh start program, outpatient for youth and adults, call to make an ap…" at bounding box center [881, 349] width 295 height 97
click at [965, 357] on div "16-27, fresh start program, outpatient for youth and adults, call to make an ap…" at bounding box center [881, 349] width 295 height 97
click at [867, 352] on div "16-27, fresh start program, outpatient for youth and adults, call to make an ap…" at bounding box center [881, 349] width 295 height 97
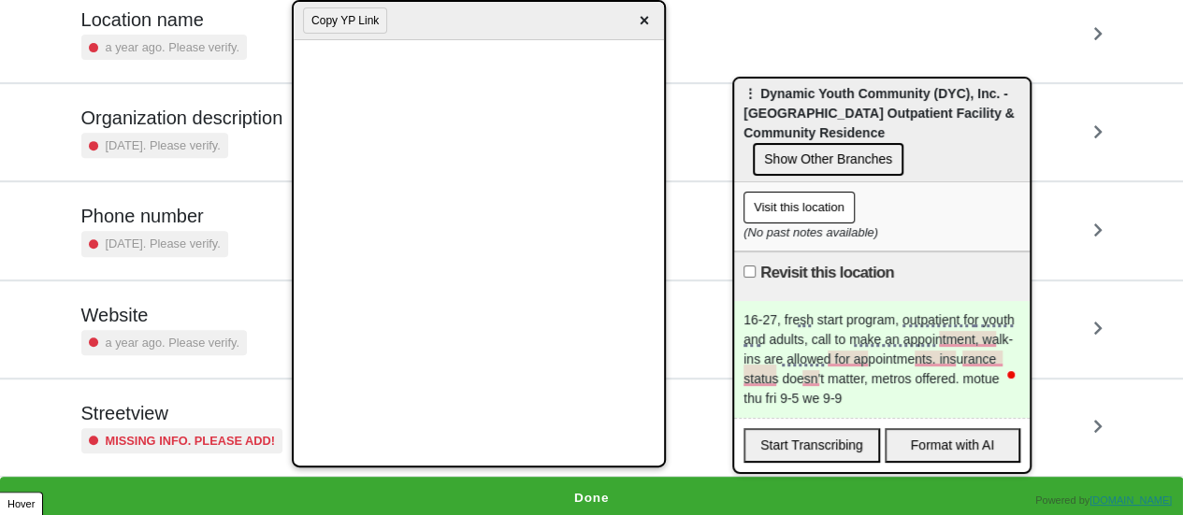
click at [750, 265] on input "Revisit this location" at bounding box center [749, 271] width 12 height 12
checkbox input "true"
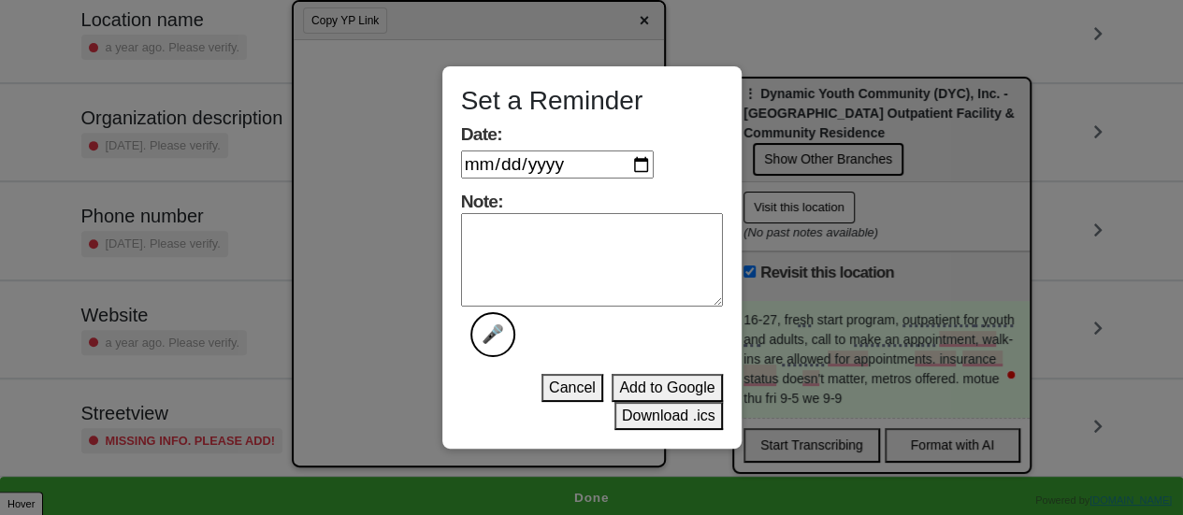
click at [650, 162] on input "Date:" at bounding box center [557, 165] width 193 height 28
type input "2025-10-01"
click at [572, 272] on textarea "Note: 🎤" at bounding box center [592, 259] width 262 height 93
type textarea "done"
click at [667, 423] on button "Download .ics" at bounding box center [668, 416] width 108 height 28
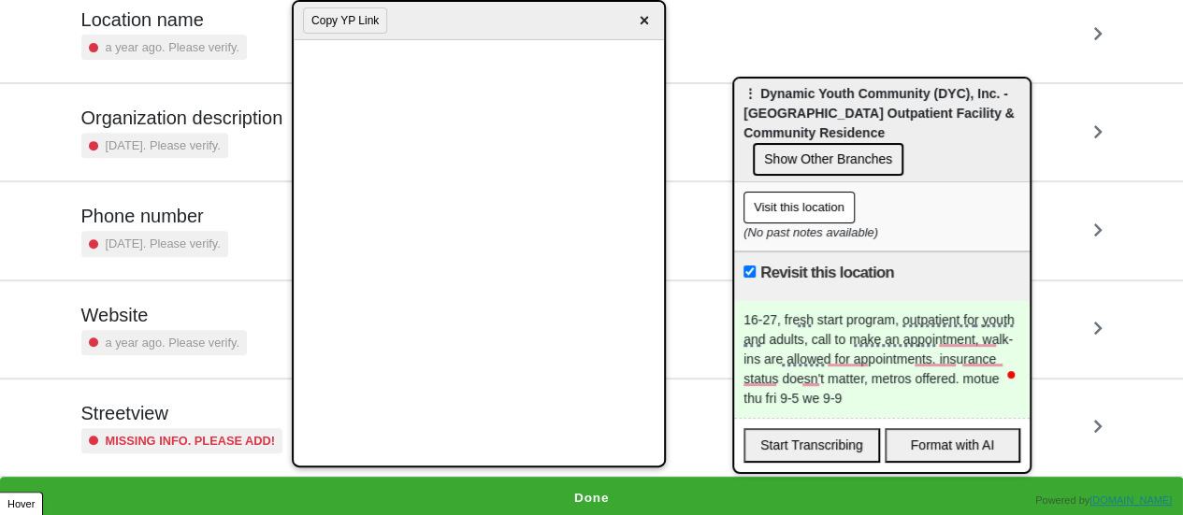
click at [854, 380] on div "16-27, fresh start program, outpatient for youth and adults, call to make an ap…" at bounding box center [881, 359] width 295 height 117
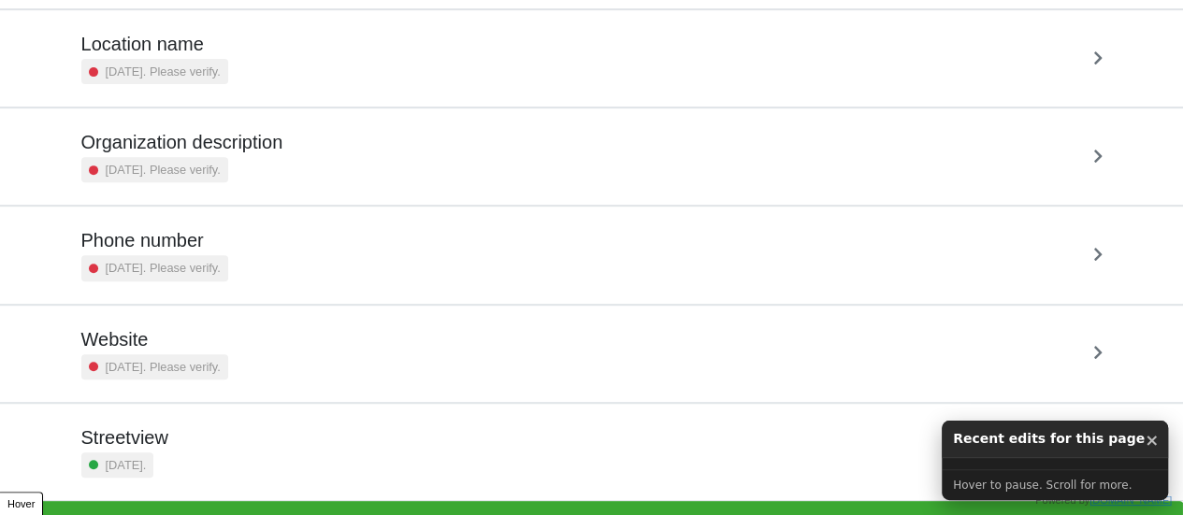
scroll to position [355, 0]
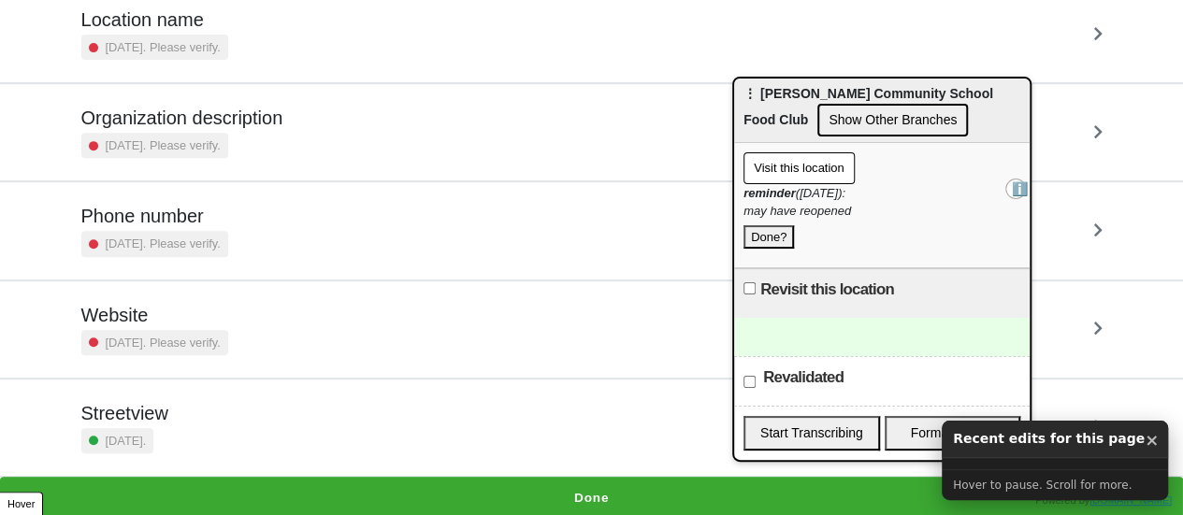
click at [228, 211] on h5 "Phone number" at bounding box center [154, 216] width 147 height 22
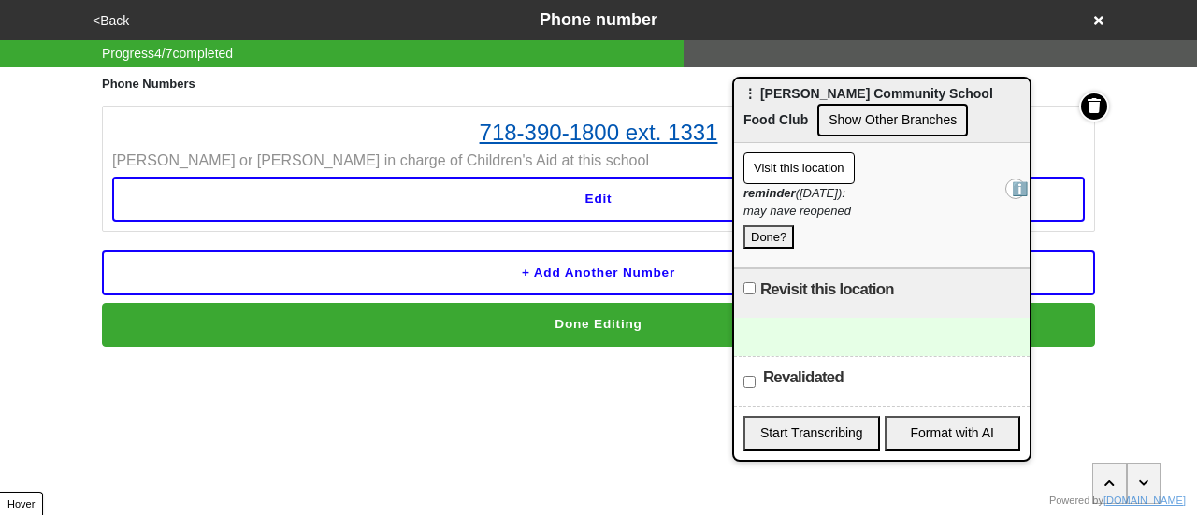
click at [537, 136] on link "718-390-1800 ext. 1331" at bounding box center [598, 133] width 972 height 34
click at [467, 122] on link "718-390-1800 ext. 1331" at bounding box center [598, 133] width 972 height 34
